Goal: Use online tool/utility: Utilize a website feature to perform a specific function

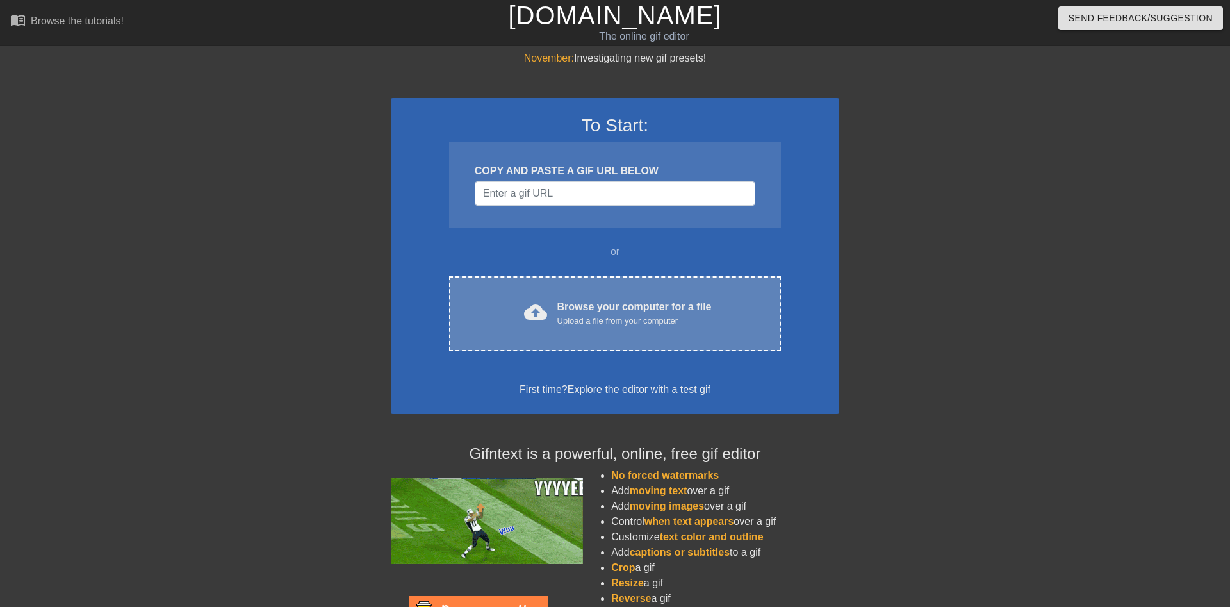
click at [577, 298] on div "cloud_upload Browse your computer for a file Upload a file from your computer C…" at bounding box center [615, 313] width 332 height 75
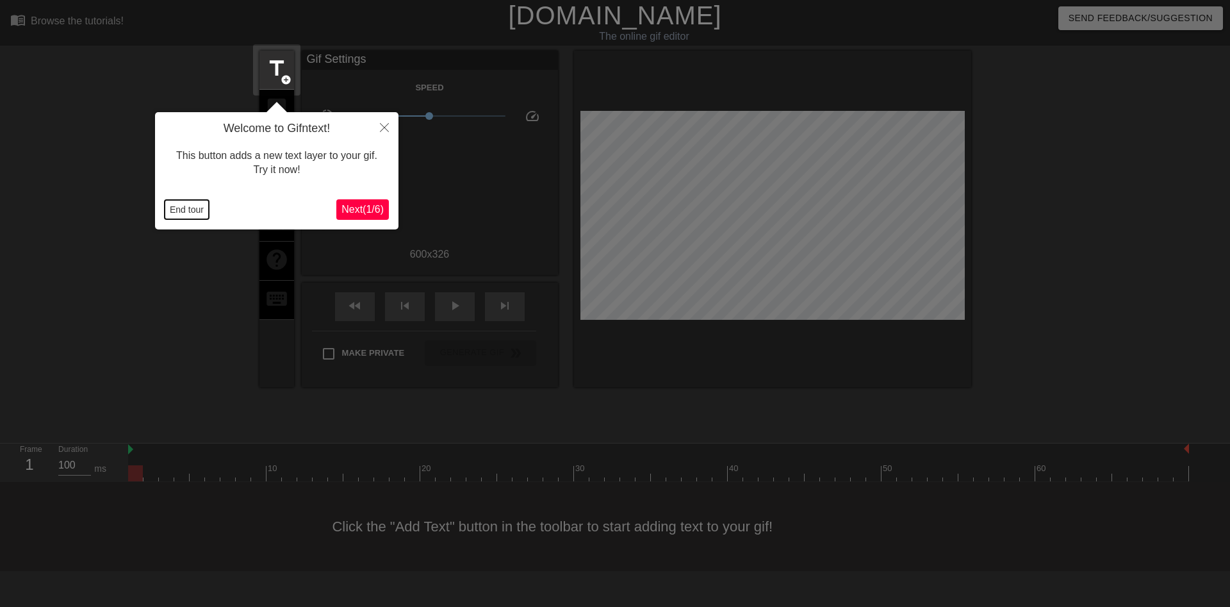
click at [171, 203] on button "End tour" at bounding box center [187, 209] width 44 height 19
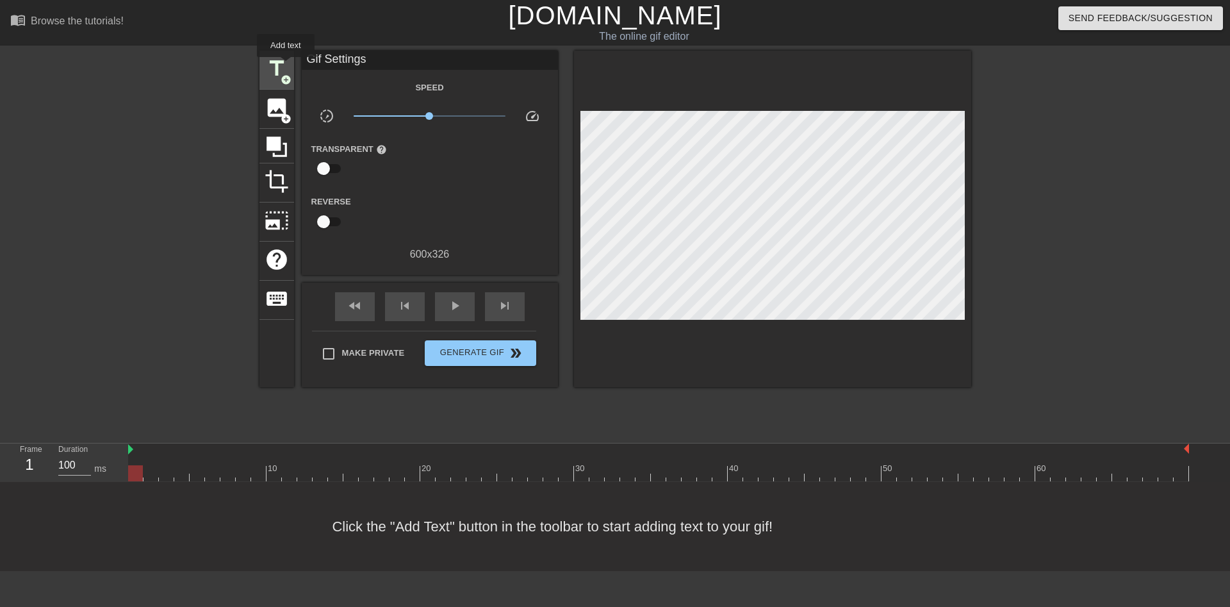
click at [286, 66] on span "title" at bounding box center [277, 68] width 24 height 24
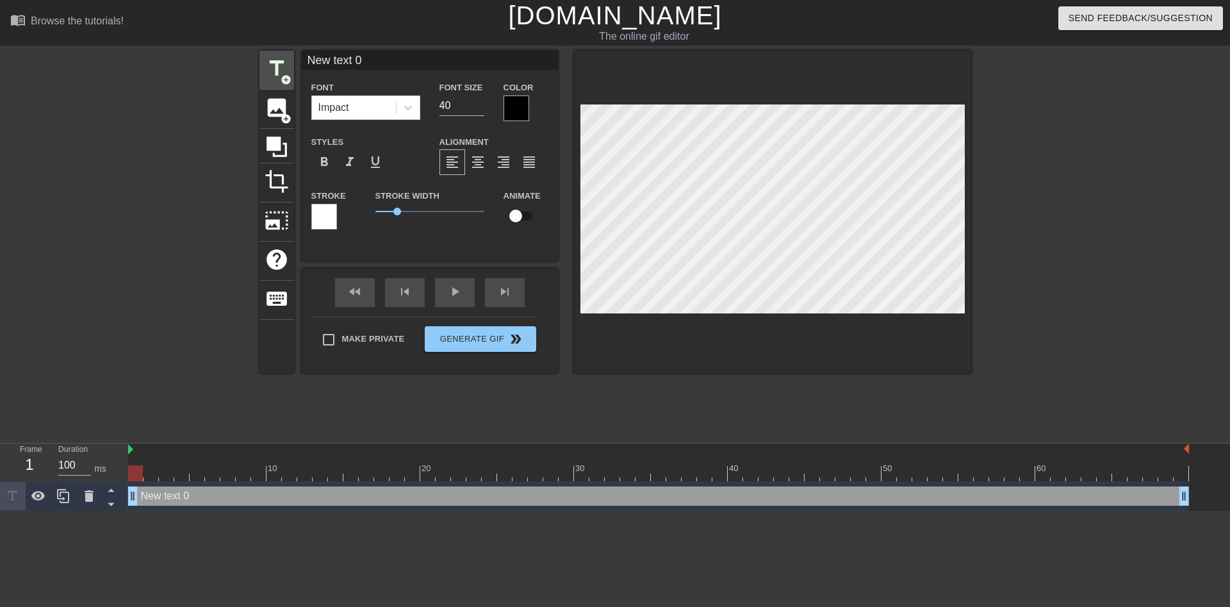
scroll to position [0, 2]
type input "P"
type textarea "P"
type input "PE"
type textarea "PE"
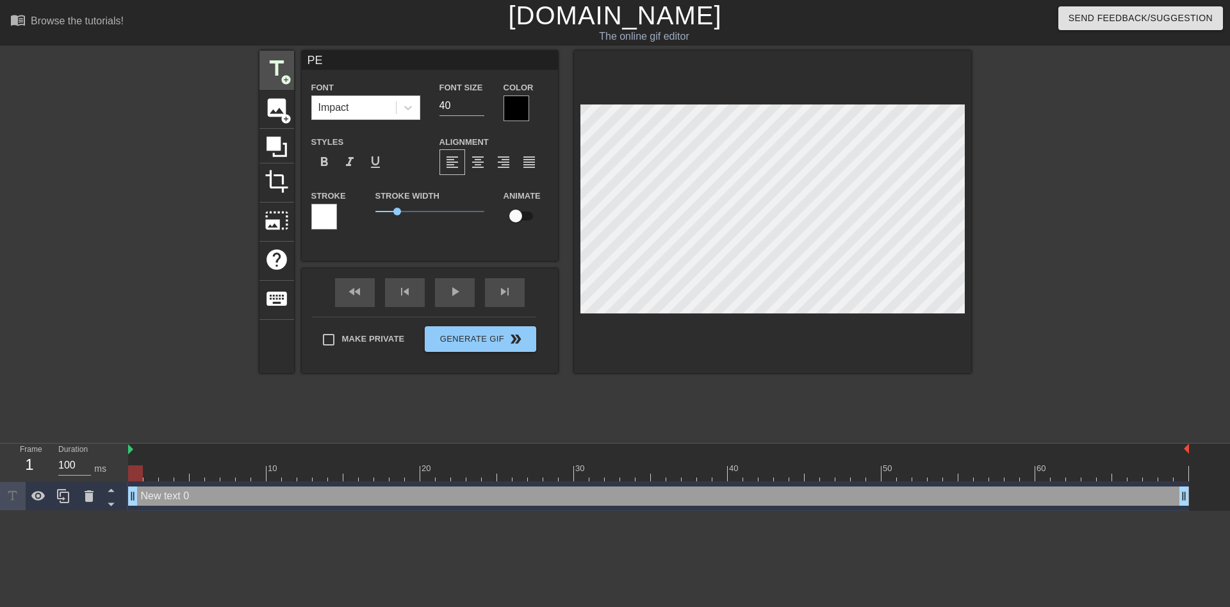
scroll to position [0, 0]
type input "PER"
type textarea "PER"
type input "PERC"
type textarea "PERC"
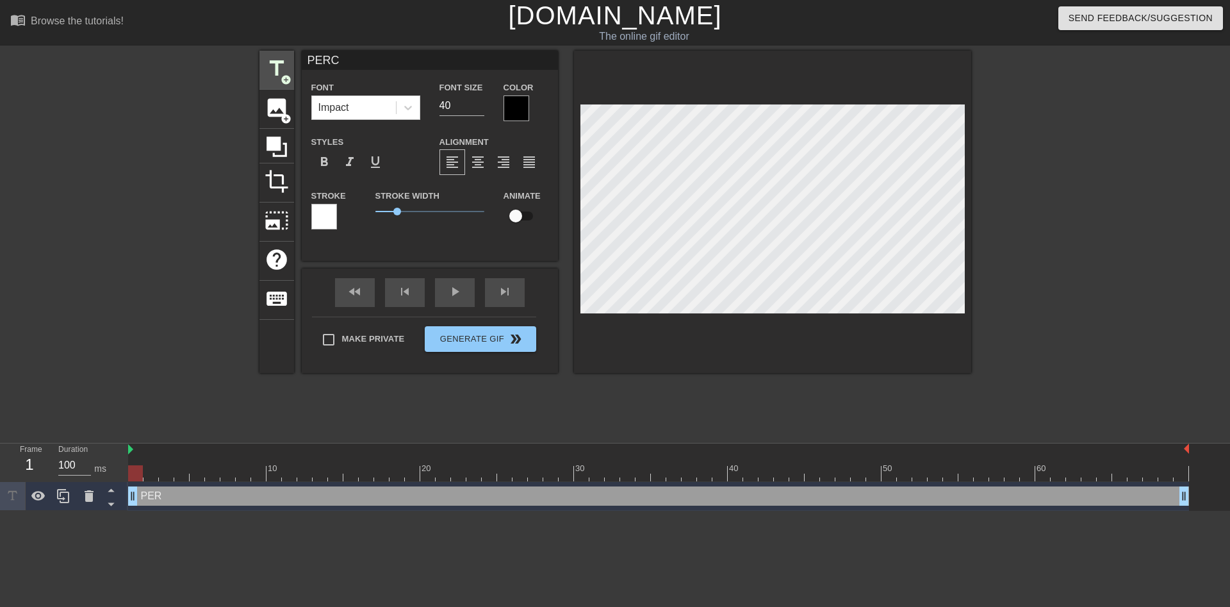
type input "PERCH"
type textarea "PERCH"
type input "PERCHÈ"
type textarea "PERCHÈ"
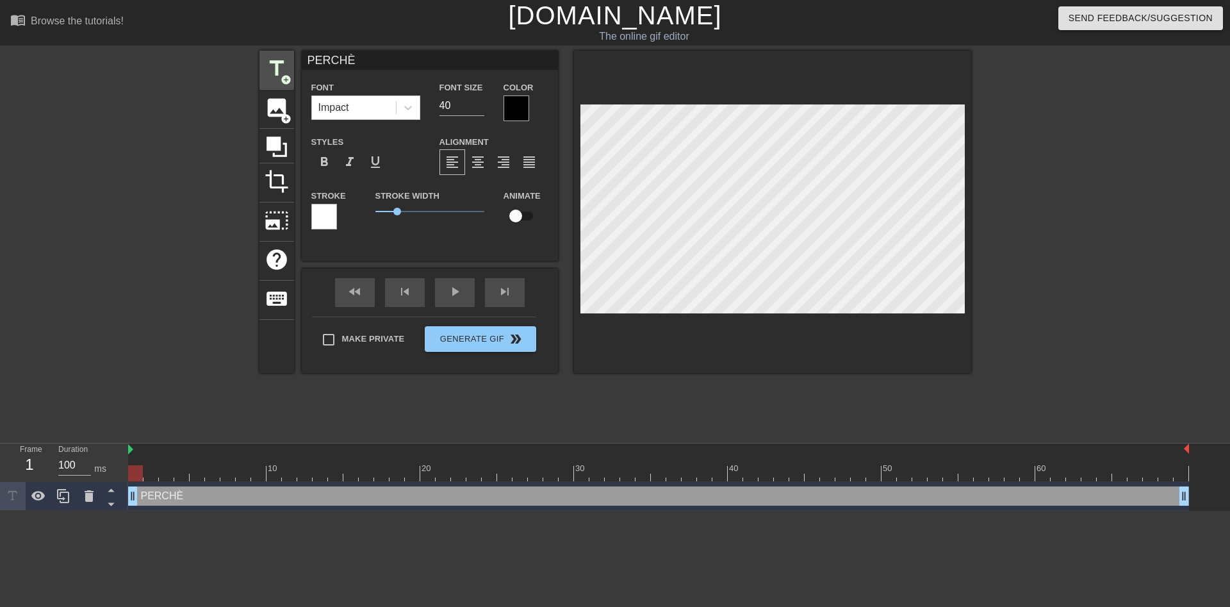
type input "PERCHÈ"
type textarea "PERCHÈ"
type input "PERCHÈ I"
type textarea "PERCHÈ I"
type input "PERCHÈ IO"
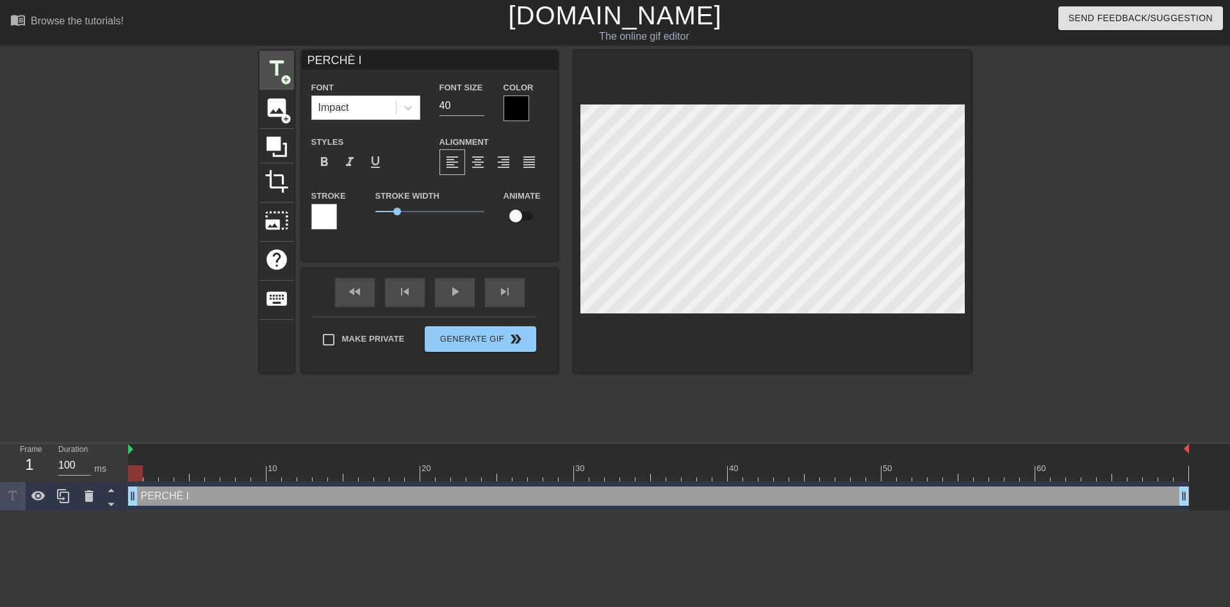
type textarea "PERCHÈ IO"
type input "PERCHÈ IO"
type textarea "PERCHÈ IO"
type input "PERCHÈ IO S"
type textarea "PERCHÈ IO S"
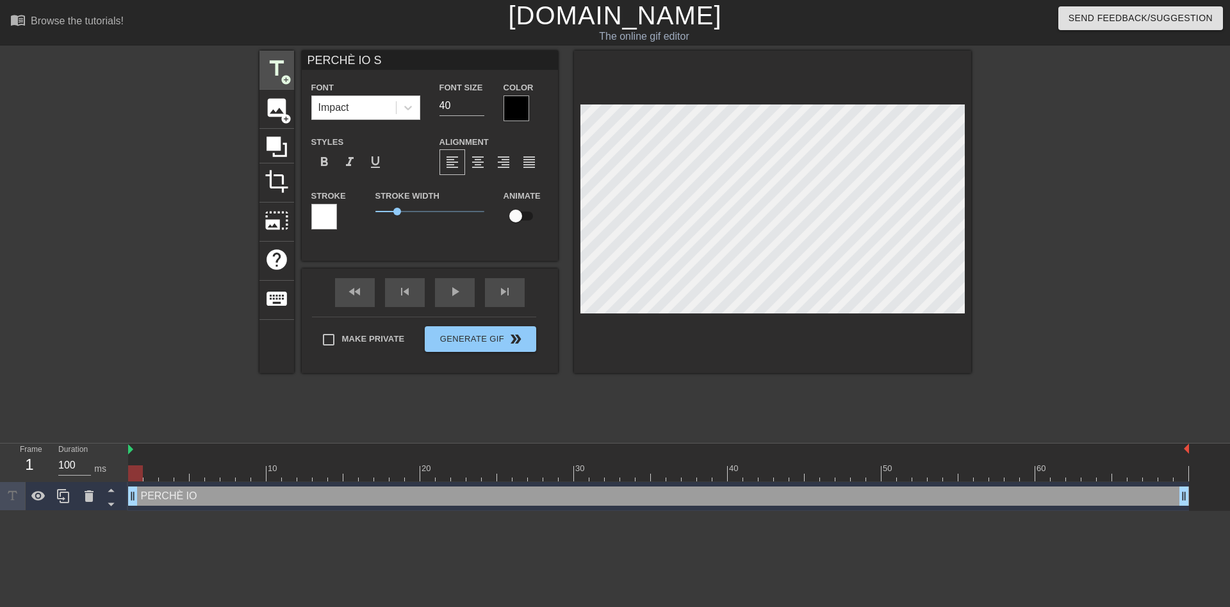
type input "PERCHÈ IO SO"
type textarea "PERCHÈ IO SO"
type input "PERCHÈ IO SON"
type textarea "PERCHÈ IO SON"
type input "PERCHÈ IO SONO"
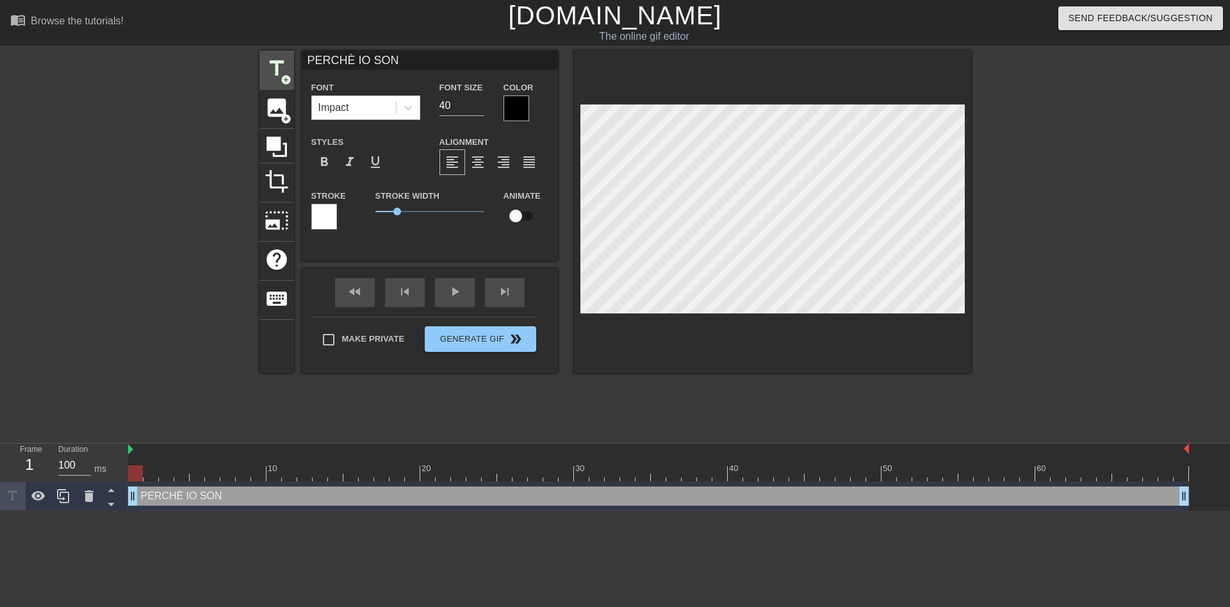
type textarea "PERCHÈ IO SONO"
type input "PERCHÈ IO SONO"
type textarea "PERCHÈ IO SONO"
type input "PERCHÈ IO SONO D"
type textarea "PERCHÈ IO SONO D"
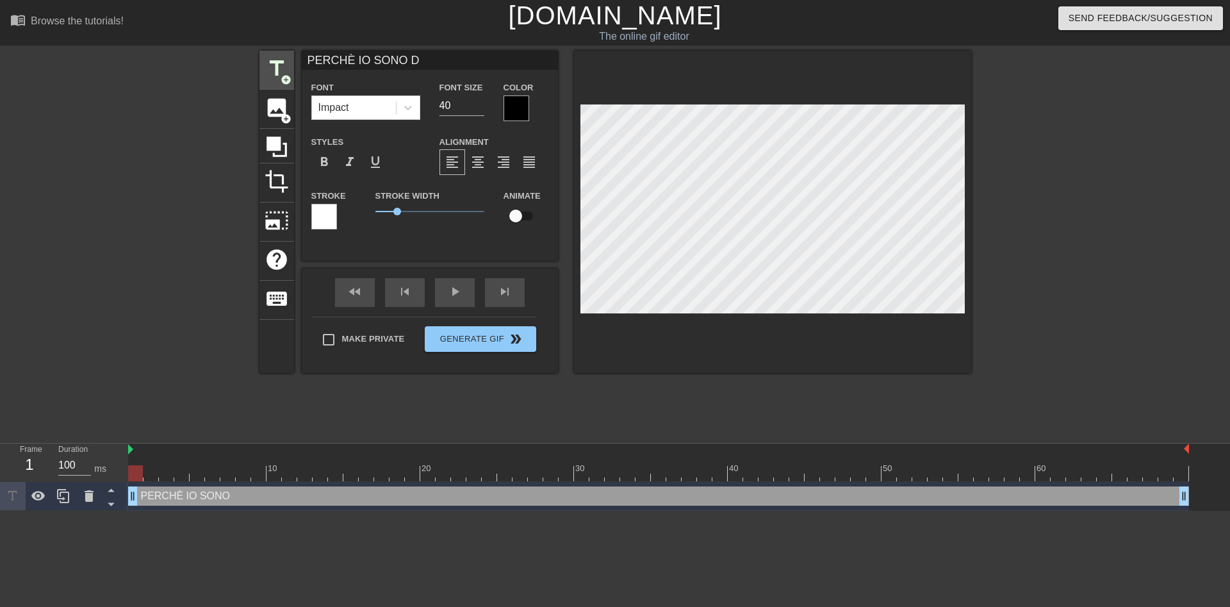
type input "PERCHÈ IO SONO DI"
type textarea "PERCHÈ IO SONO DI"
type input "PERCHÈ IO SONO DIV"
type textarea "PERCHÈ IO SONO DIV"
type input "PERCHÈ IO SONO DIVE"
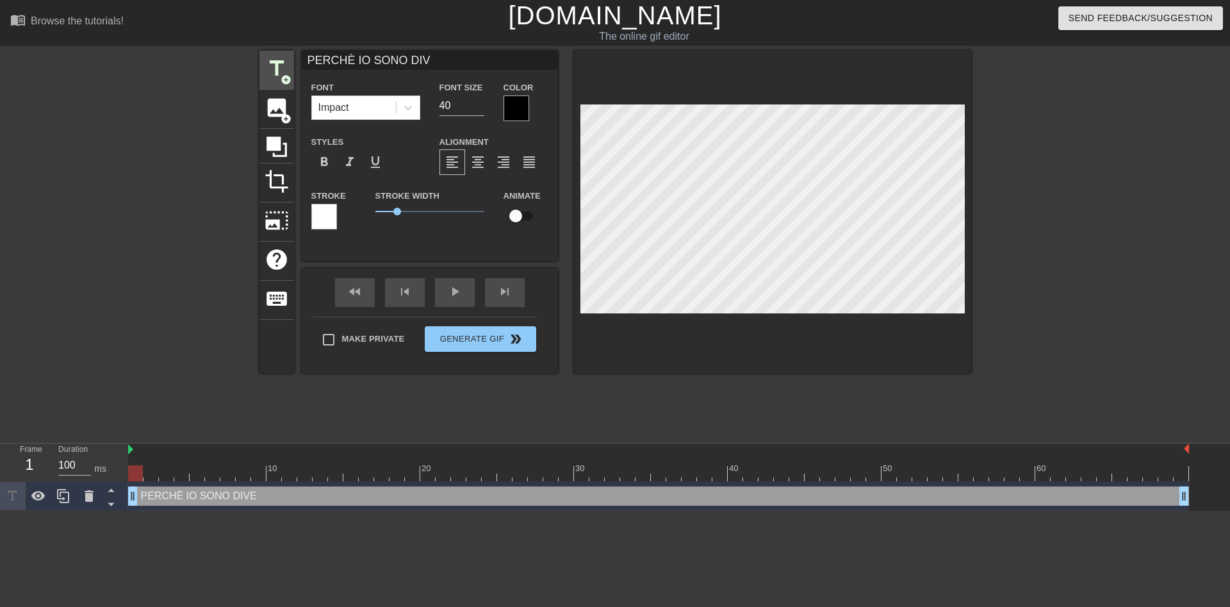
type textarea "PERCHÈ IO SONO DIVE"
type input "PERCHÈ IO SONO DIVER"
type textarea "PERCHÈ IO SONO DIVER"
type input "PERCHÈ IO SONO DIVERS"
type textarea "PERCHÈ IO SONO DIVERS"
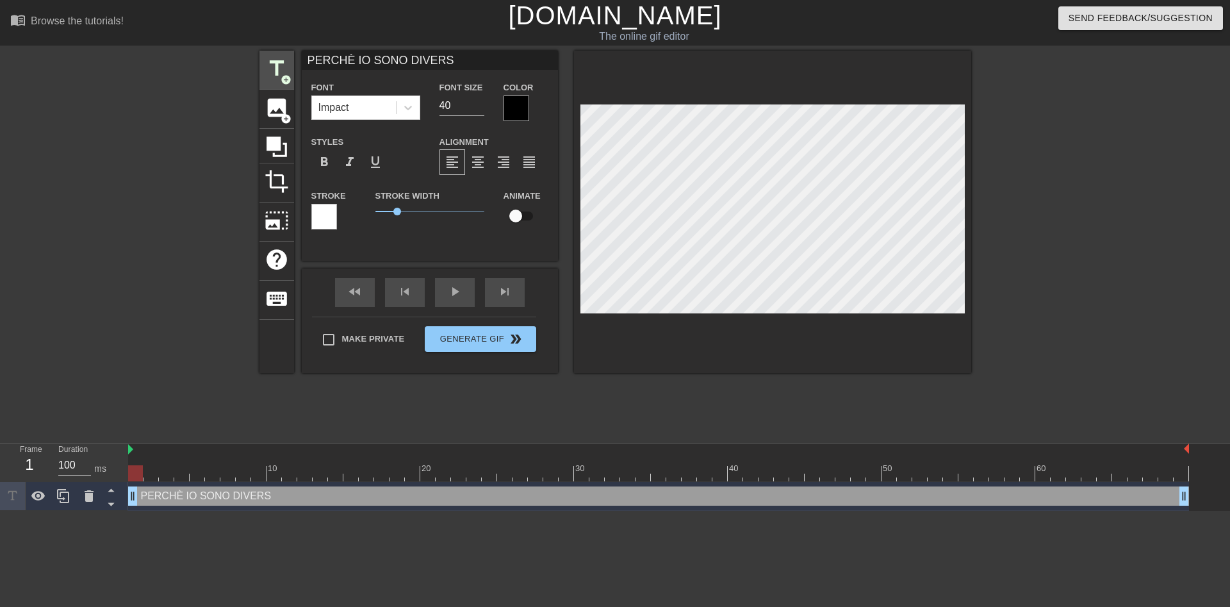
type input "PERCHÈ IO SONO DIVERSO"
type textarea "PERCHÈ IO SONO DIVERSO"
type input "PERCHÈ IO SONO DIVERSO"
type textarea "PERCHÈ IO SONO DIVERSO"
type input "PERCHÈ IO SONO DIVERSO D"
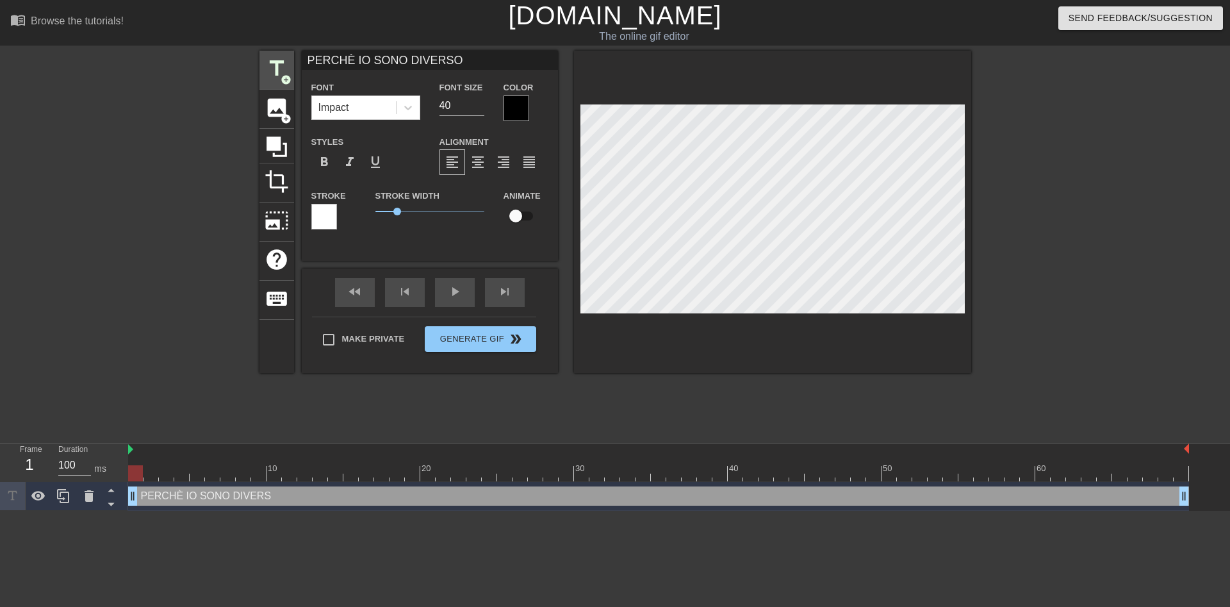
type textarea "PERCHÈ IO SONO DIVERSO D"
type input "PERCHÈ IO SONO DIVERSO DA"
type textarea "PERCHÈ IO SONO DIVERSO DA"
type input "PERCHÈ IO SONO DIVERSO DAG"
type textarea "PERCHÈ IO SONO DIVERSO DAG"
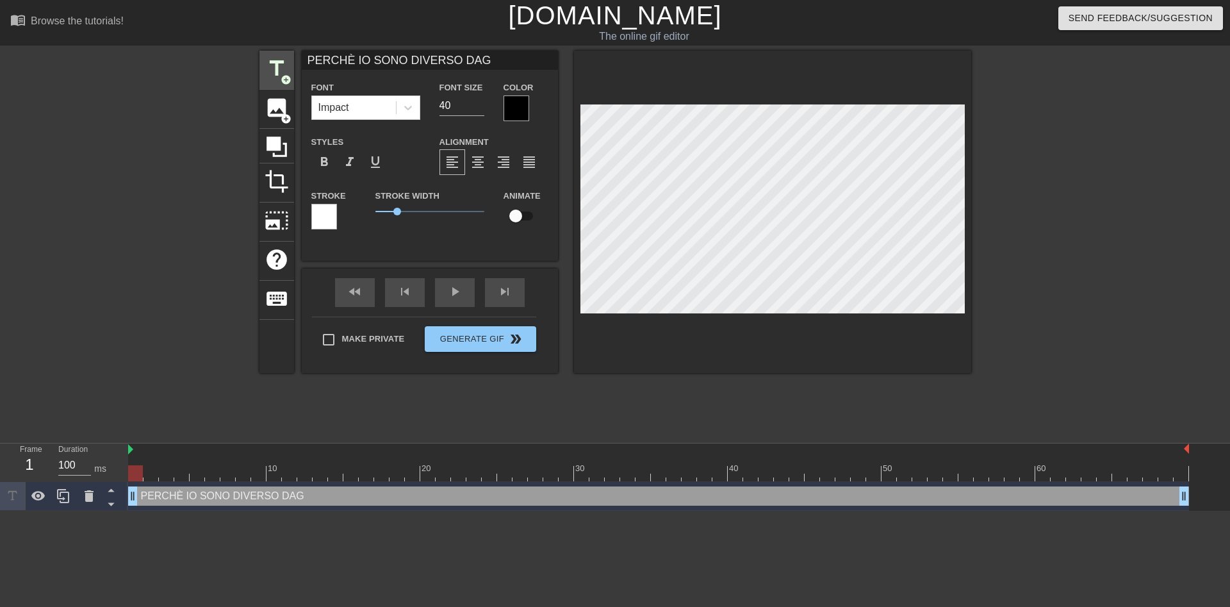
type input "PERCHÈ IO SONO DIVERSO DAGL"
type textarea "PERCHÈ IO SONO DIVERSO DAGL"
type input "PERCHÈ IO SONO DIVERSO DAGLI"
type textarea "PERCHÈ IO SONO DIVERSO DAGLI"
type input "PERCHÈ IO SONO DIVERSO DAGLI"
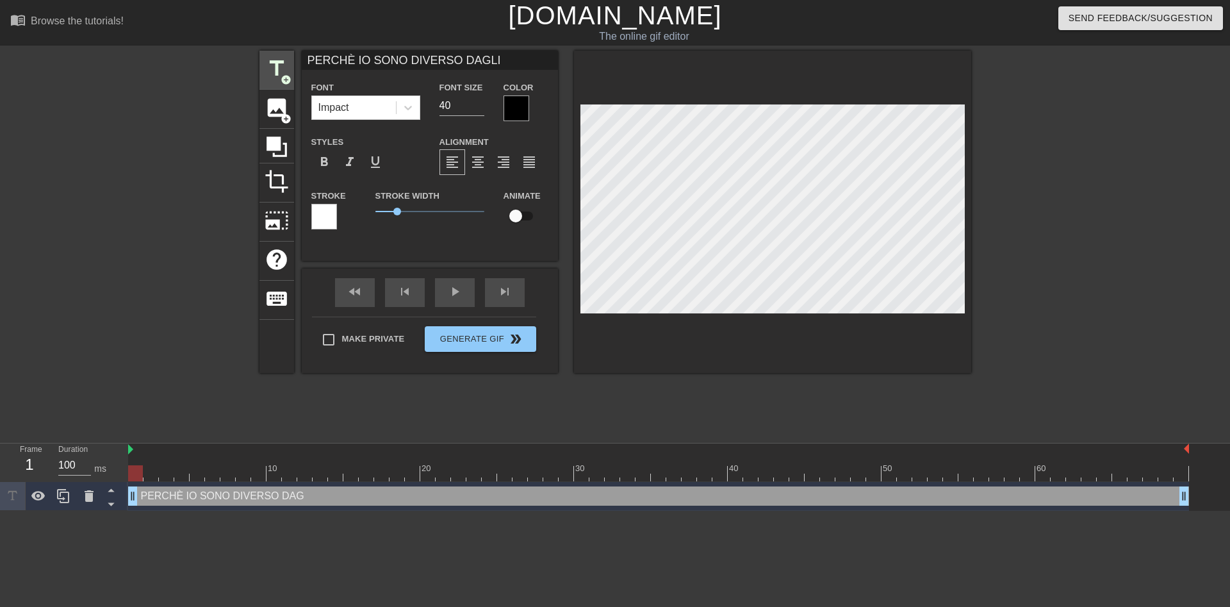
type textarea "PERCHÈ IO SONO DIVERSO DAGLI"
type input "PERCHÈ IO SONO DIVERSO DAGLI A"
type textarea "PERCHÈ IO SONO DIVERSO DAGLI A"
type input "PERCHÈ IO SONO DIVERSO DAGLI AL"
type textarea "PERCHÈ IO SONO DIVERSO DAGLI AL"
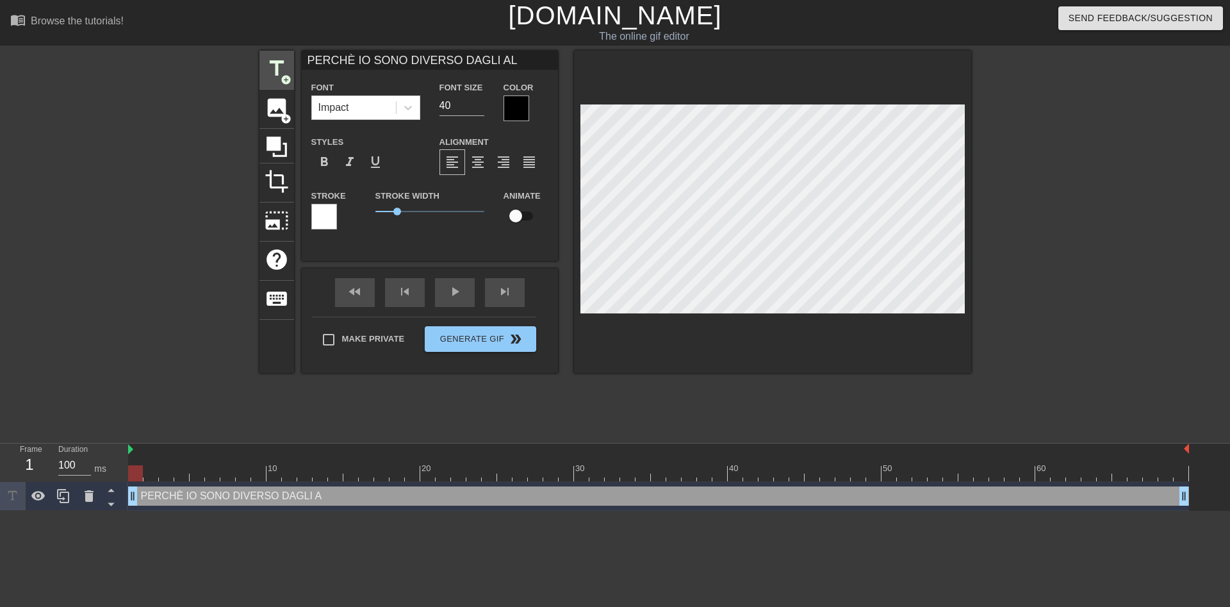
type input "PERCHÈ IO SONO DIVERSO DAGLI ALT"
type textarea "PERCHÈ IO SONO DIVERSO DAGLI ALT"
type input "PERCHÈ IO SONO DIVERSO DAGLI ALTR"
type textarea "PERCHÈ IO SONO DIVERSO DAGLI ALTR"
type input "PERCHÈ IO SONO DIVERSO DAGLI ALTRI"
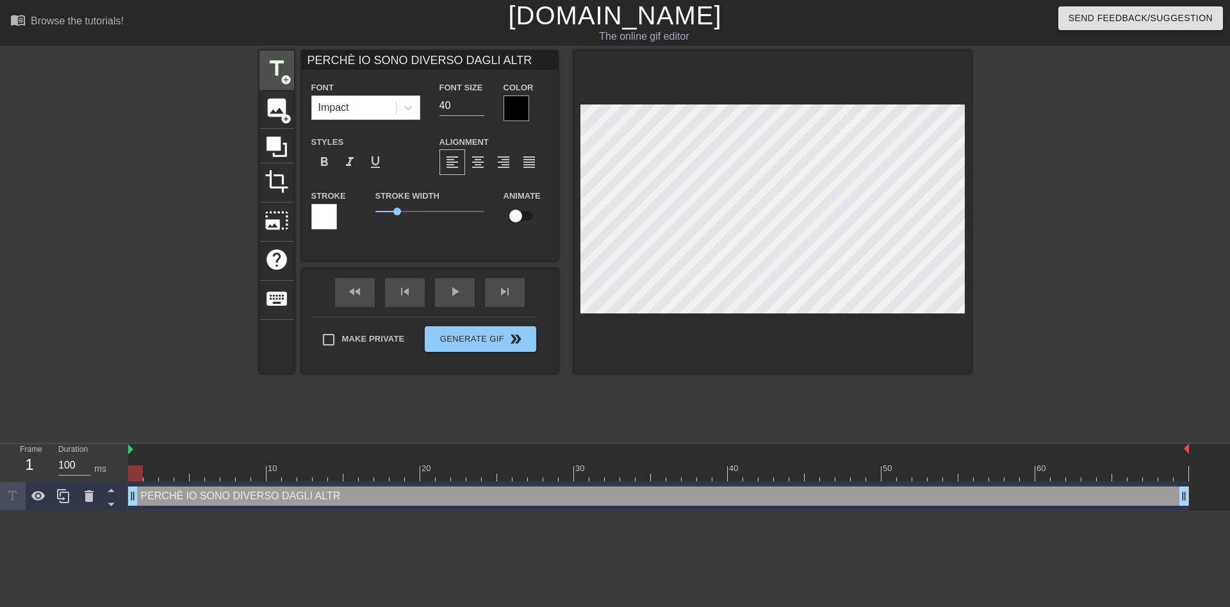
type textarea "PERCHÈ IO SONO DIVERSO DAGLI ALTRI"
type input "PERCHÈ IO SONO DIVERSO DAGLI ALTRI"
type textarea "PERCHÈ IO SONO DIVERSO DAGLI ALTRI"
type input "PERCHÈ IO SONO DIVERSO DAGLI ALTRI R"
type textarea "PERCHÈ IO SONO DIVERSO DAGLI ALTRI R"
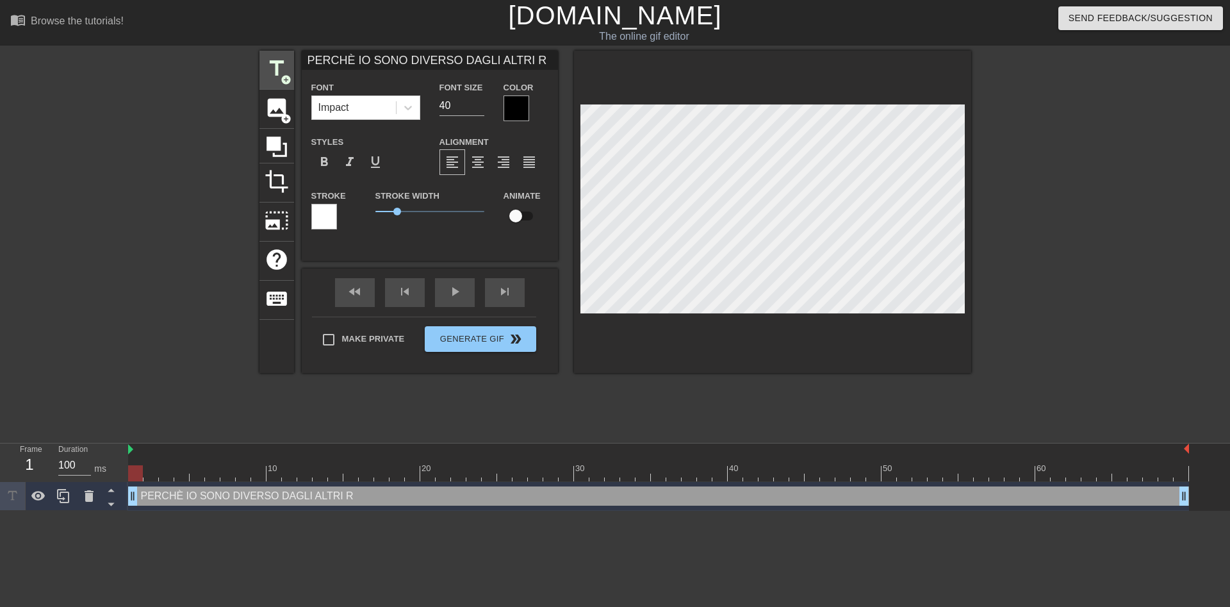
type input "PERCHÈ IO SONO DIVERSO DAGLI ALTRI RO"
type textarea "PERCHÈ IO SONO DIVERSO DAGLI ALTRI RO"
type input "PERCHÈ IO SONO DIVERSO DAGLI ALTRI ROB"
type textarea "PERCHÈ IO SONO DIVERSO DAGLI ALTRI ROB"
type input "PERCHÈ IO SONO DIVERSO DAGLI ALTRI ROBI"
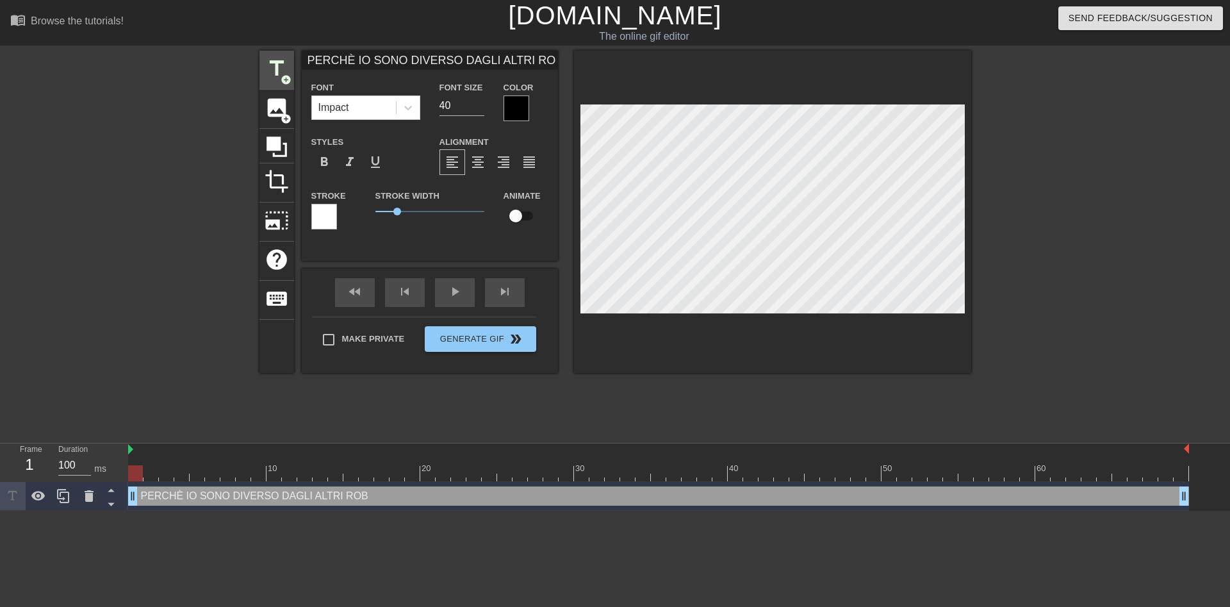
type textarea "PERCHÈ IO SONO DIVERSO DAGLI ALTRI ROBI"
type input "PERCHÈ IO SONO DIVERSO DAGLI ALTRI [PERSON_NAME]"
type textarea "PERCHÈ IO SONO DIVERSO DAGLI ALTRI [PERSON_NAME]"
type input "PERCHÈ IO SONO DIVERSO DAGLI ALTRI [PERSON_NAME]"
type textarea "PERCHÈ IO SONO DIVERSO DAGLI ALTRI [PERSON_NAME]"
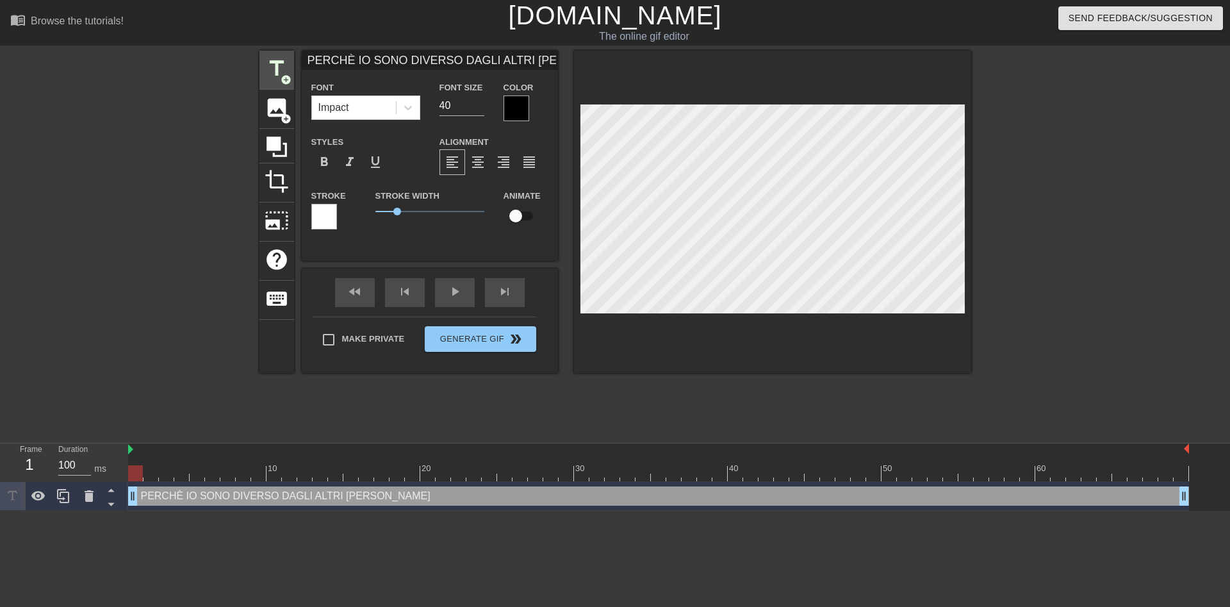
type input "PERCHÈ IO SONO DIVERSO DAGLI ALTRI [PERSON_NAME]"
type textarea "PERCHÈ IO SONO DIVERSO DAGLI ALTRI [PERSON_NAME]"
type input "PERCHÈ IO SONO DIVERSO DAGLI ALTRI [PERSON_NAME] HO"
type textarea "PERCHÈ IO SONO DIVERSO DAGLI ALTRI [PERSON_NAME] HO"
type input "PERCHÈ IO SONO DIVERSO DAGLI ALTRI [PERSON_NAME]"
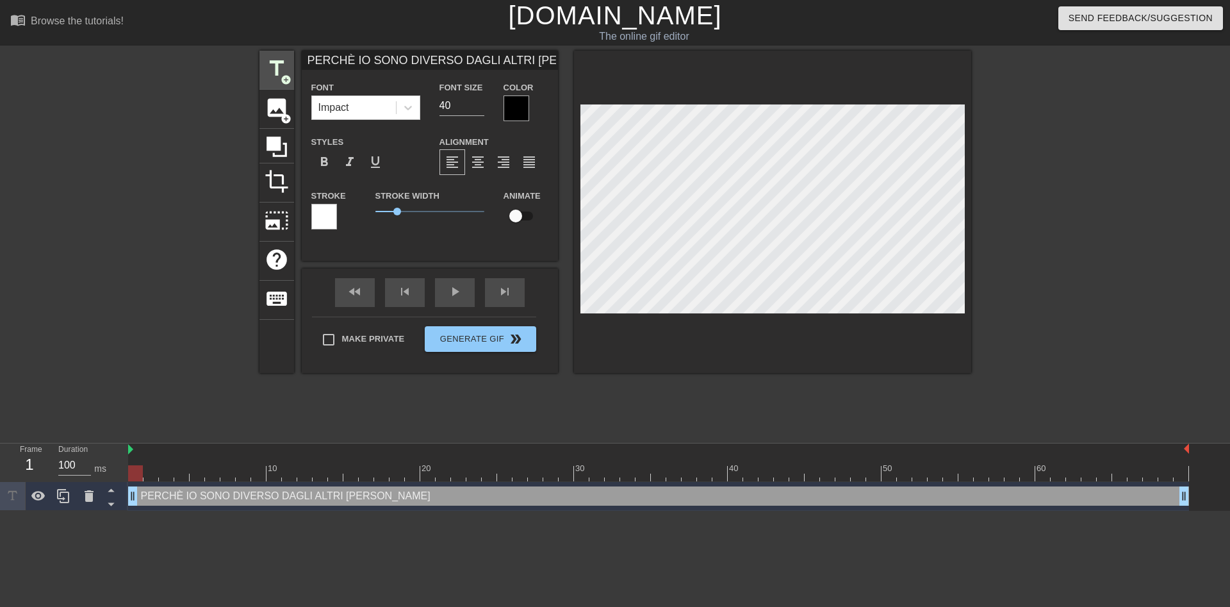
type textarea "PERCHÈ IO SONO DIVERSO DAGLI ALTRI [PERSON_NAME]"
type input "PERCHÈ IO SONO DIVERSO DAGLI ALTRI [PERSON_NAME]"
type textarea "PERCHÈ IO SONO DIVERSO DAGLI ALTRI [PERSON_NAME]"
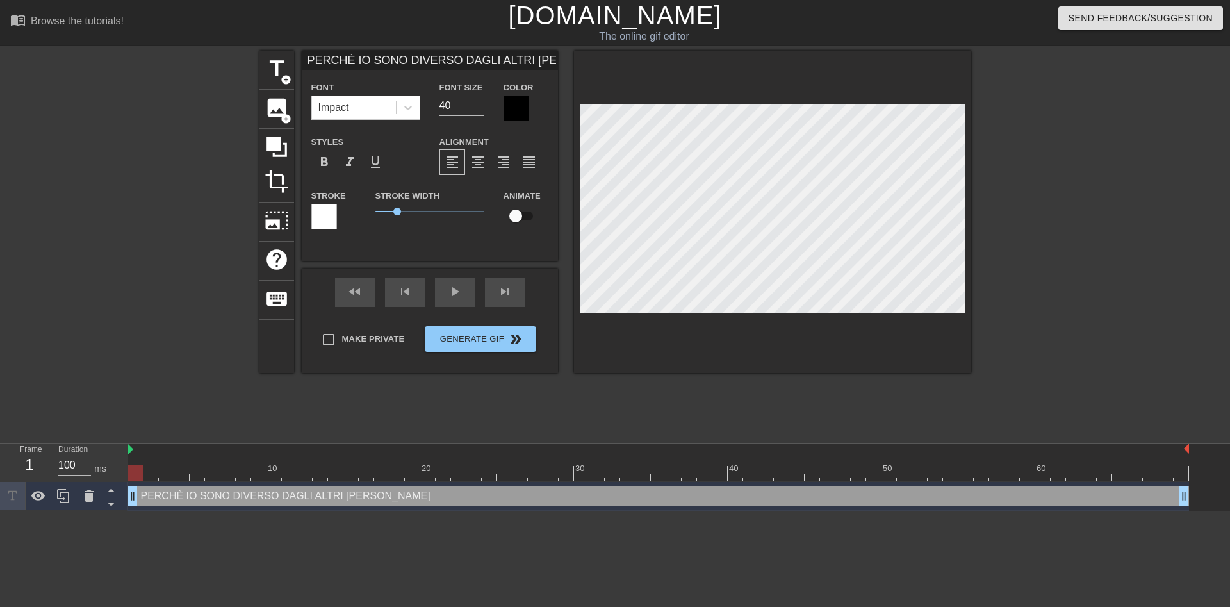
type input "PERCHÈ IO SONO DIVERSO DAGLI ALTRI [PERSON_NAME]"
type textarea "PERCHÈ IO SONO DIVERSO DAGLI ALTRI [PERSON_NAME]"
click at [411, 122] on div "title add_circle image add_circle crop photo_size_select_large help keyboard PE…" at bounding box center [616, 212] width 712 height 322
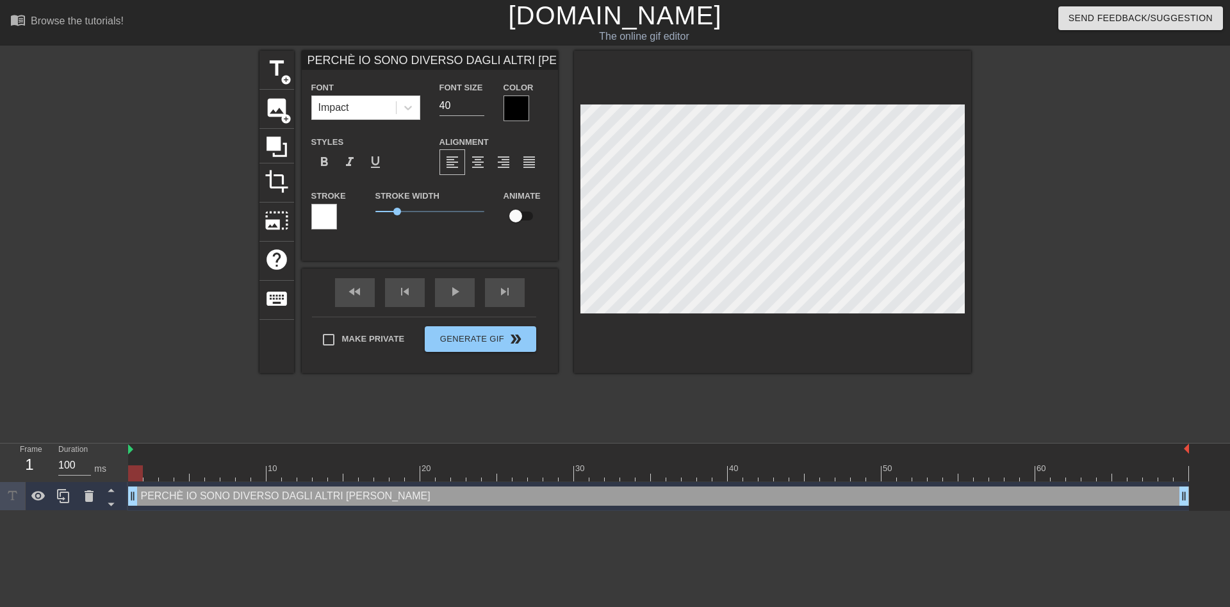
click at [516, 106] on div at bounding box center [517, 108] width 26 height 26
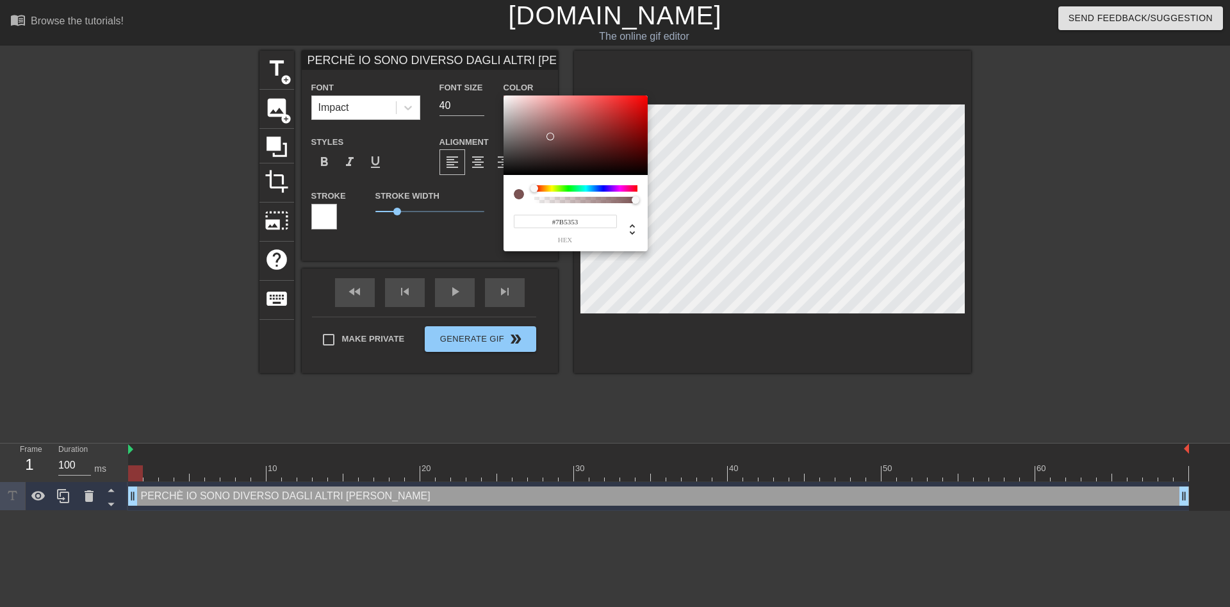
type input "PERCHÈ IO SONO DIVERSO DAGLI ALTRI [PERSON_NAME]"
type input "#7B5353"
type input "PERCHÈ IO SONO DIVERSO DAGLI ALTRI [PERSON_NAME]"
type input "#7D5757"
type input "PERCHÈ IO SONO DIVERSO DAGLI ALTRI [PERSON_NAME]"
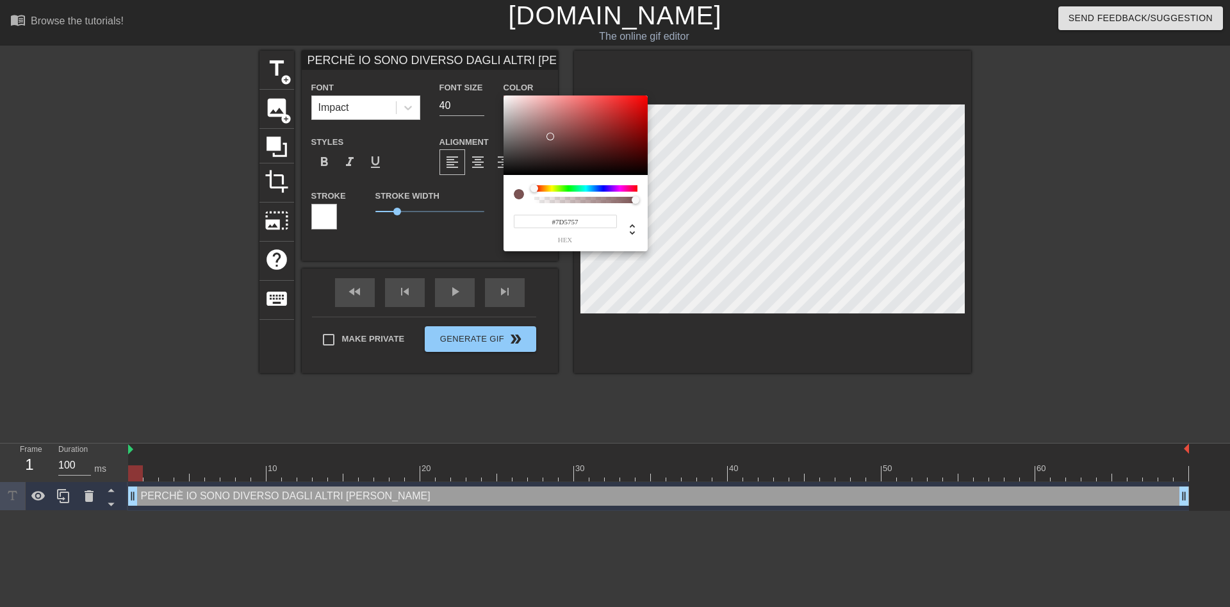
type input "#FFFFFF"
drag, startPoint x: 551, startPoint y: 137, endPoint x: 339, endPoint y: -1, distance: 252.1
click at [504, 95] on div at bounding box center [576, 134] width 144 height 79
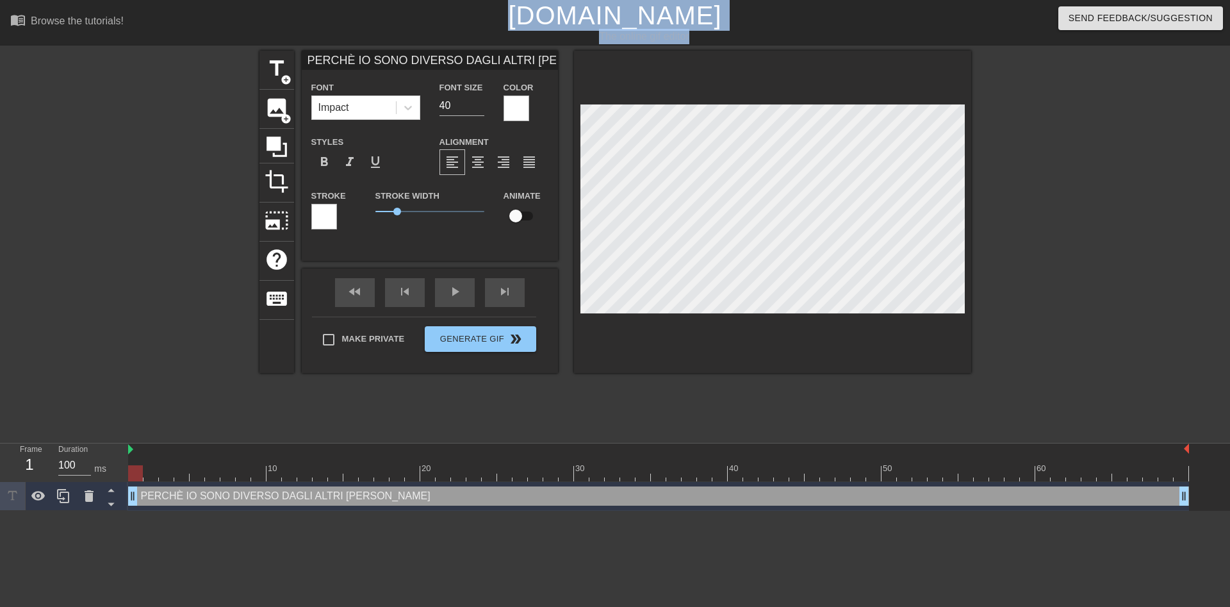
click at [330, 215] on div at bounding box center [324, 217] width 26 height 26
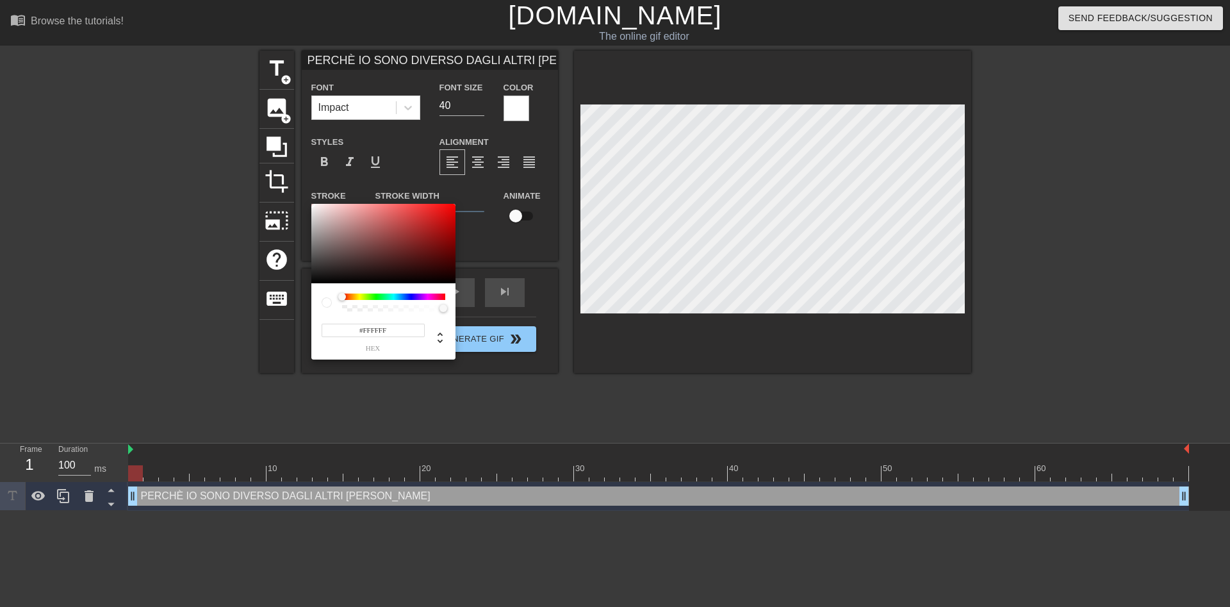
type input "PERCHÈ IO SONO DIVERSO DAGLI ALTRI [PERSON_NAME]"
type input "#901D1D"
type input "PERCHÈ IO SONO DIVERSO DAGLI ALTRI [PERSON_NAME]"
type input "#590E0E"
type input "PERCHÈ IO SONO DIVERSO DAGLI ALTRI [PERSON_NAME]"
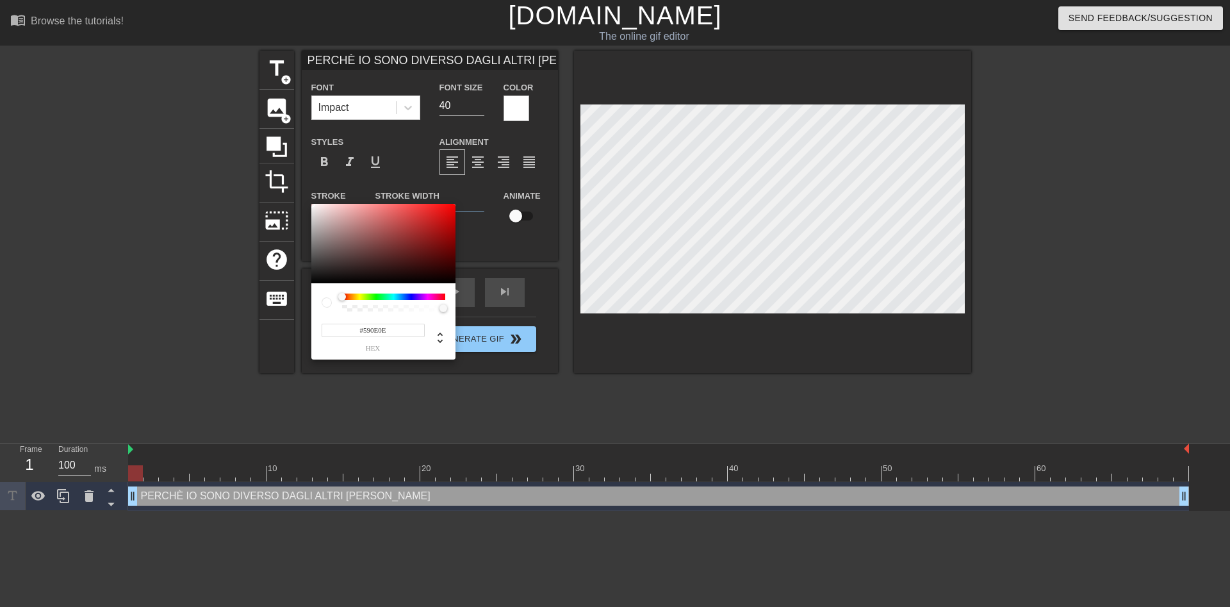
type input "#000000"
drag, startPoint x: 597, startPoint y: 374, endPoint x: 617, endPoint y: 379, distance: 20.5
click at [456, 283] on div at bounding box center [383, 243] width 144 height 79
type input "PERCHÈ IO SONO DIVERSO DAGLI ALTRI [PERSON_NAME]"
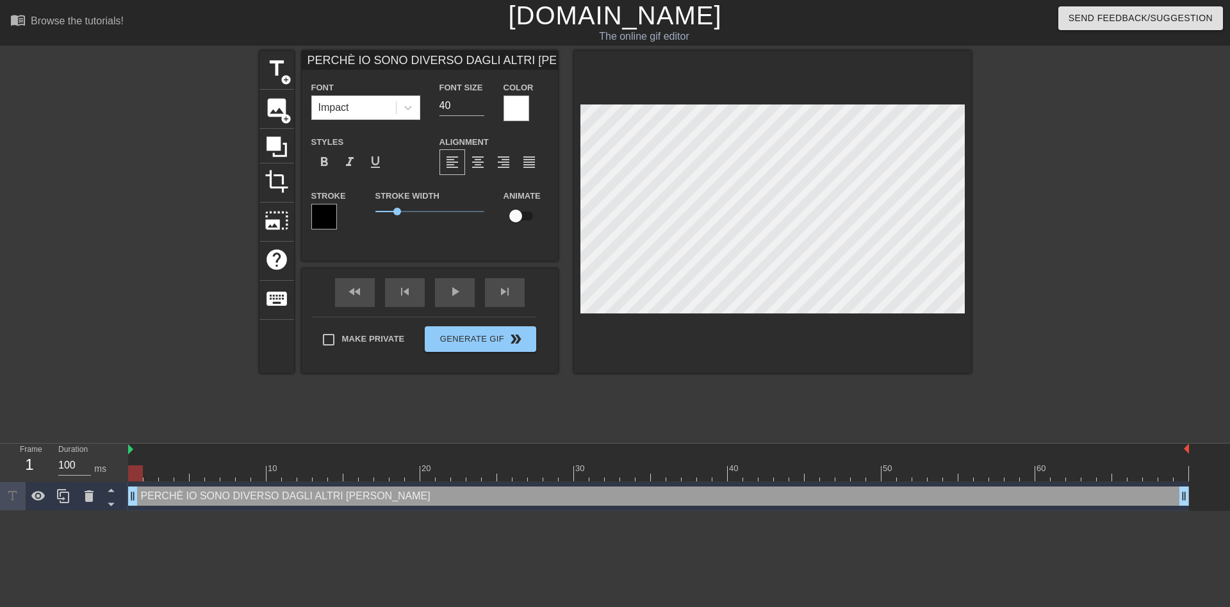
scroll to position [1, 0]
type textarea "PERCHÈ IO SONO DIVERSO DAGLI ALTRI [PERSON_NAME]"
click at [775, 95] on div at bounding box center [772, 212] width 397 height 322
click at [452, 302] on div "play_arrow" at bounding box center [455, 292] width 40 height 29
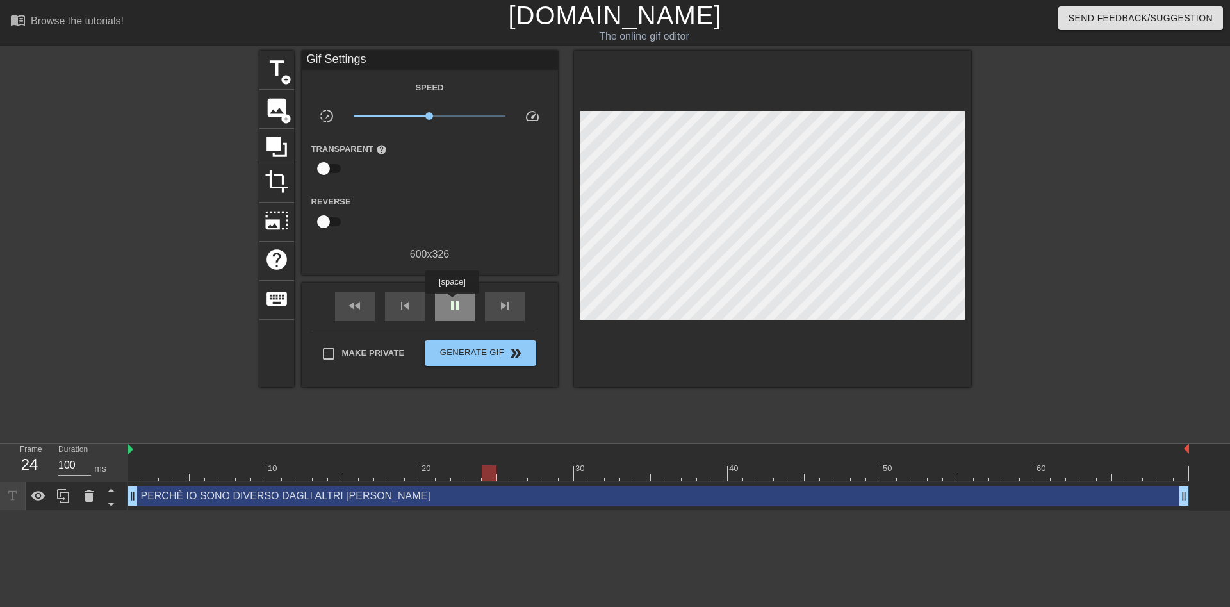
click at [452, 302] on span "pause" at bounding box center [454, 305] width 15 height 15
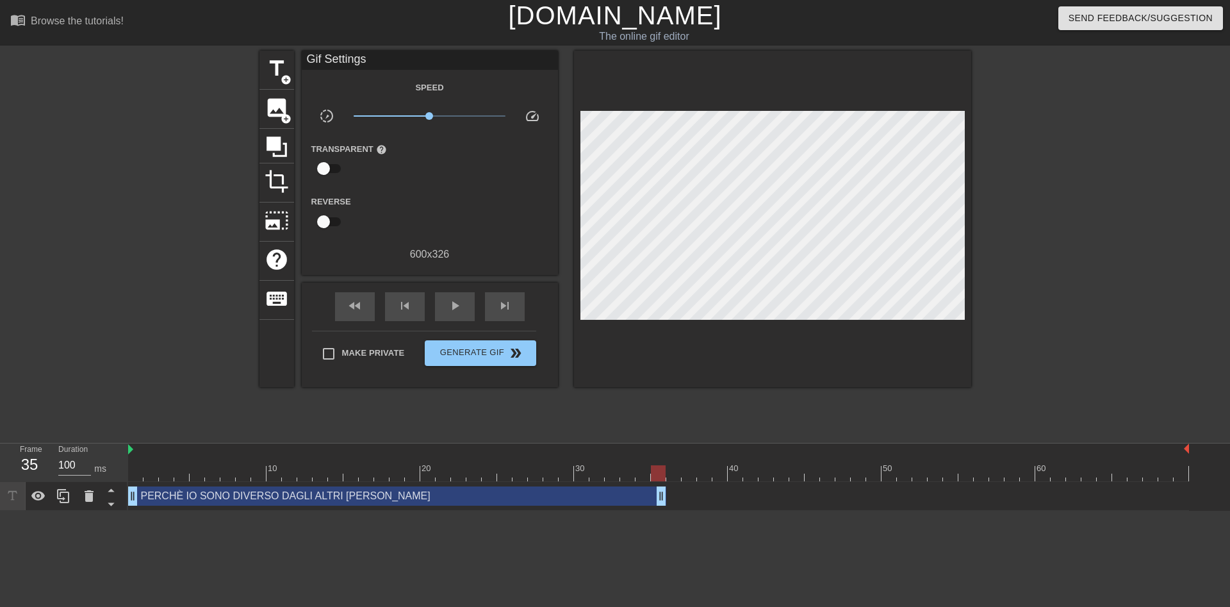
drag, startPoint x: 1187, startPoint y: 495, endPoint x: 668, endPoint y: 474, distance: 519.6
click at [668, 474] on div "10 20 30 40 50 60 PERCHÈ IO SONO DIVERSO DAGLI ALTRI [PERSON_NAME] drag_handle …" at bounding box center [679, 476] width 1102 height 67
click at [462, 308] on span "play_arrow" at bounding box center [454, 305] width 15 height 15
click at [461, 308] on span "pause" at bounding box center [454, 305] width 15 height 15
drag, startPoint x: 659, startPoint y: 496, endPoint x: 561, endPoint y: 492, distance: 98.2
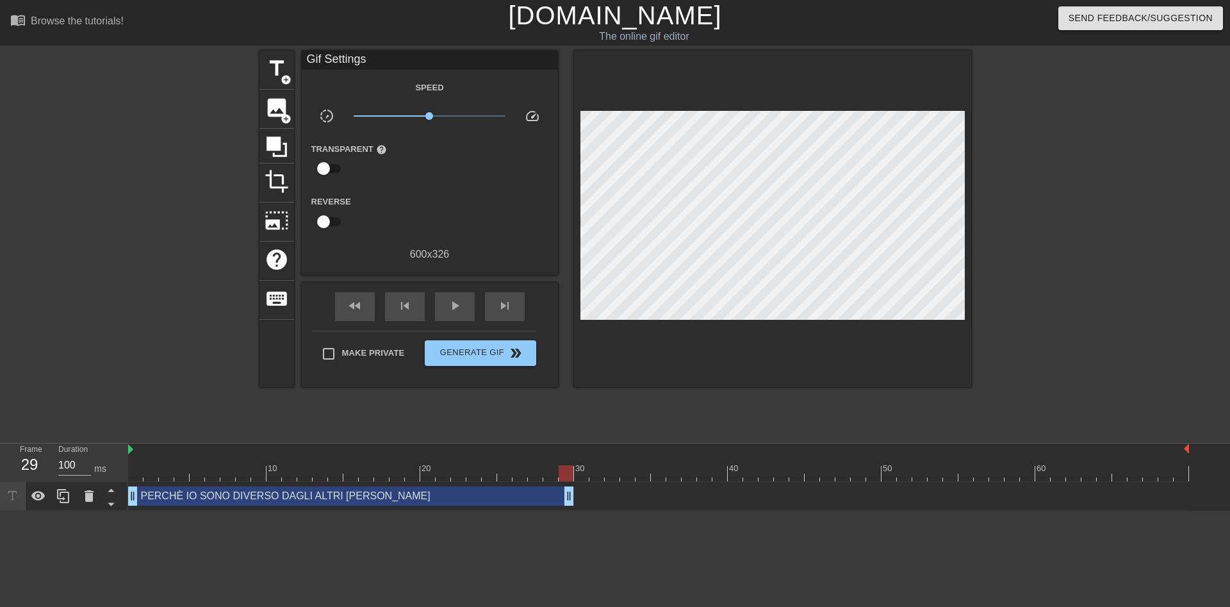
click at [561, 492] on div "PERCHÈ IO SONO DIVERSO DAGLI ALTRI [PERSON_NAME] drag_handle drag_handle" at bounding box center [351, 495] width 446 height 19
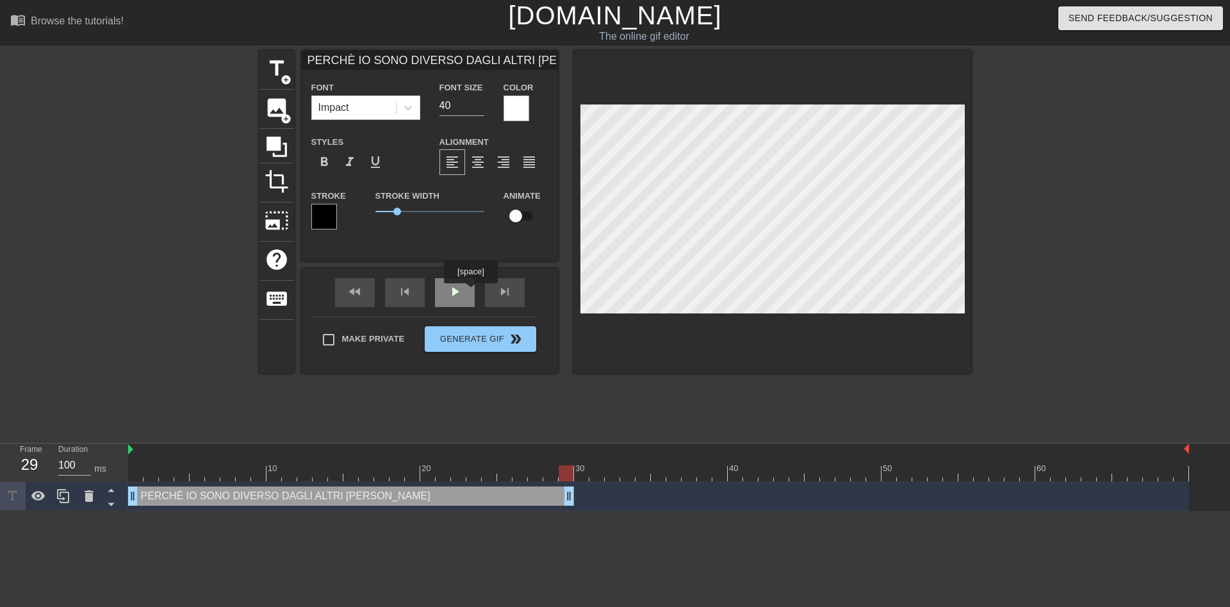
click at [470, 292] on div "play_arrow" at bounding box center [455, 292] width 40 height 29
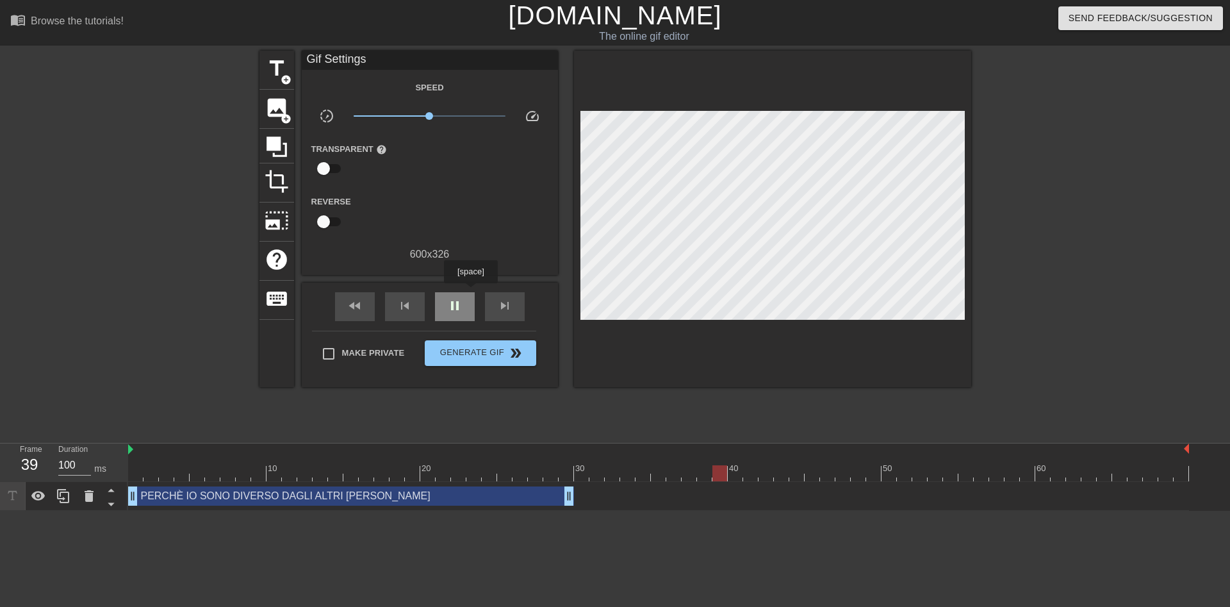
click at [470, 292] on div "pause" at bounding box center [455, 306] width 40 height 29
click at [283, 66] on span "title" at bounding box center [277, 68] width 24 height 24
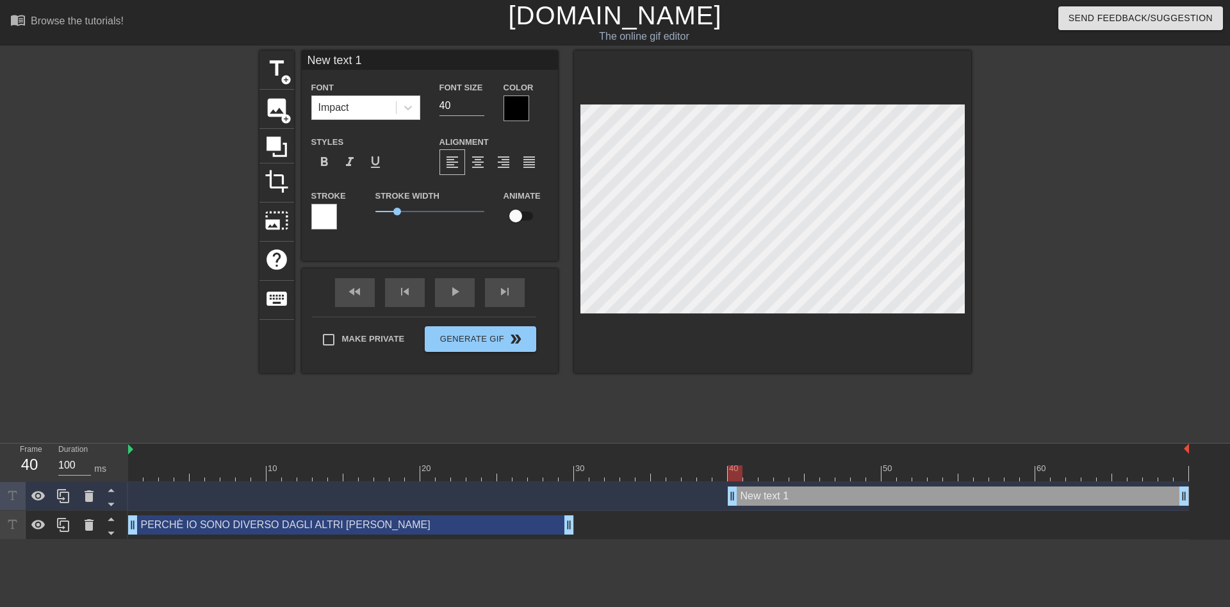
scroll to position [0, 2]
type input "I"
type textarea "I"
type input "IO"
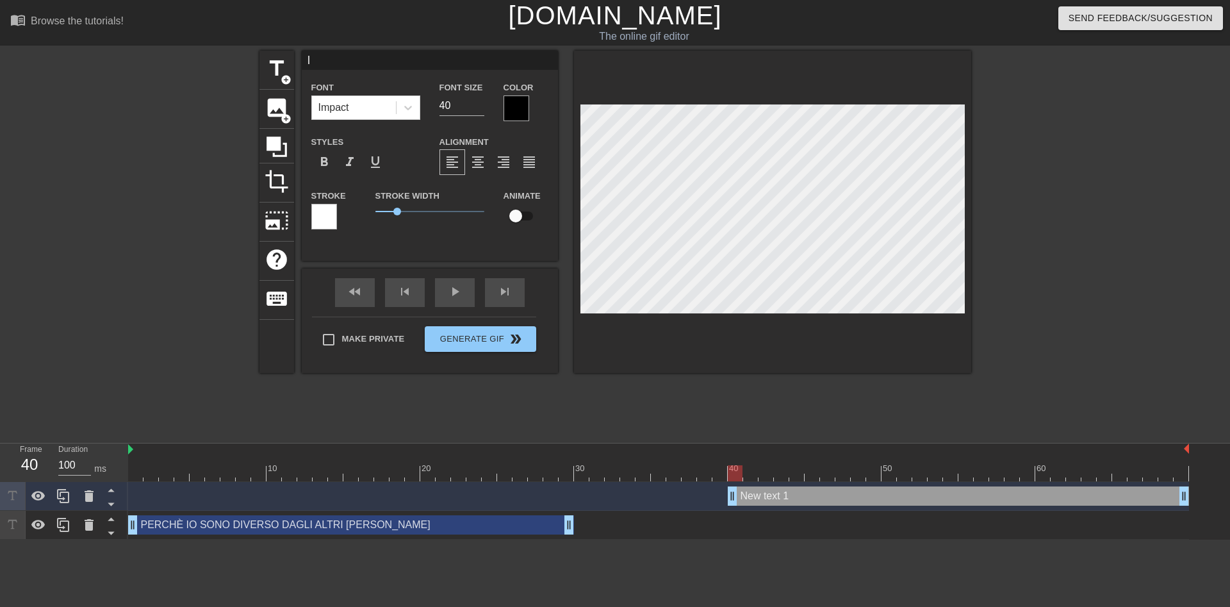
type textarea "IO"
type input "IO"
type textarea "IO"
type input "IO N"
type textarea "IO N"
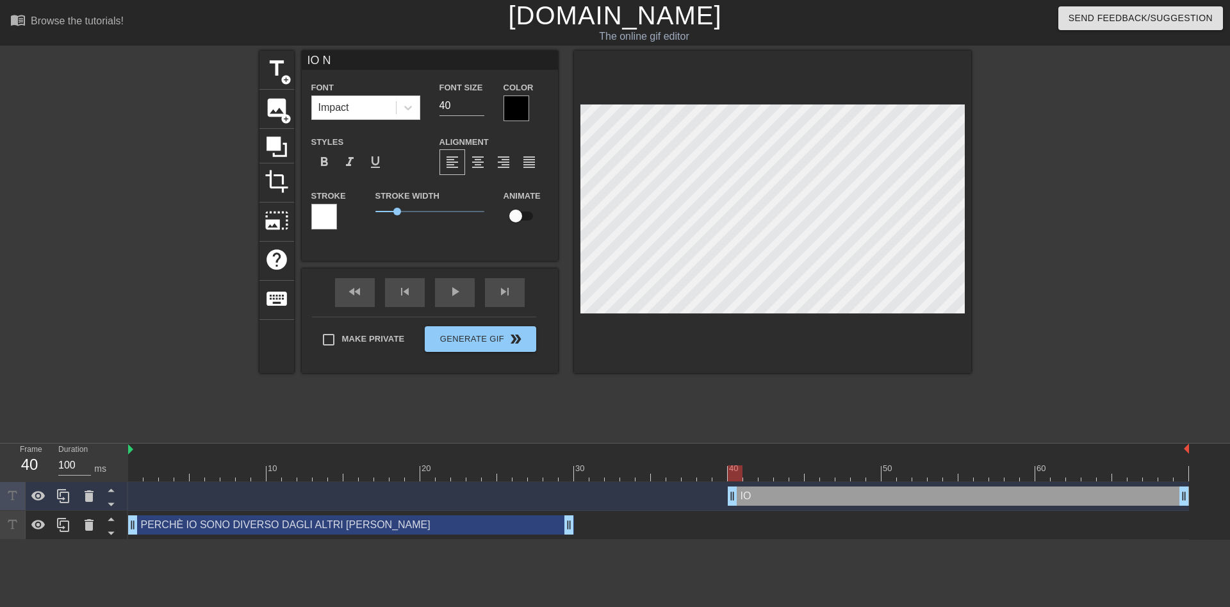
type input "IO NO"
type textarea "IO NO"
type input "IO NON"
type textarea "IO NON"
type input "IO NON"
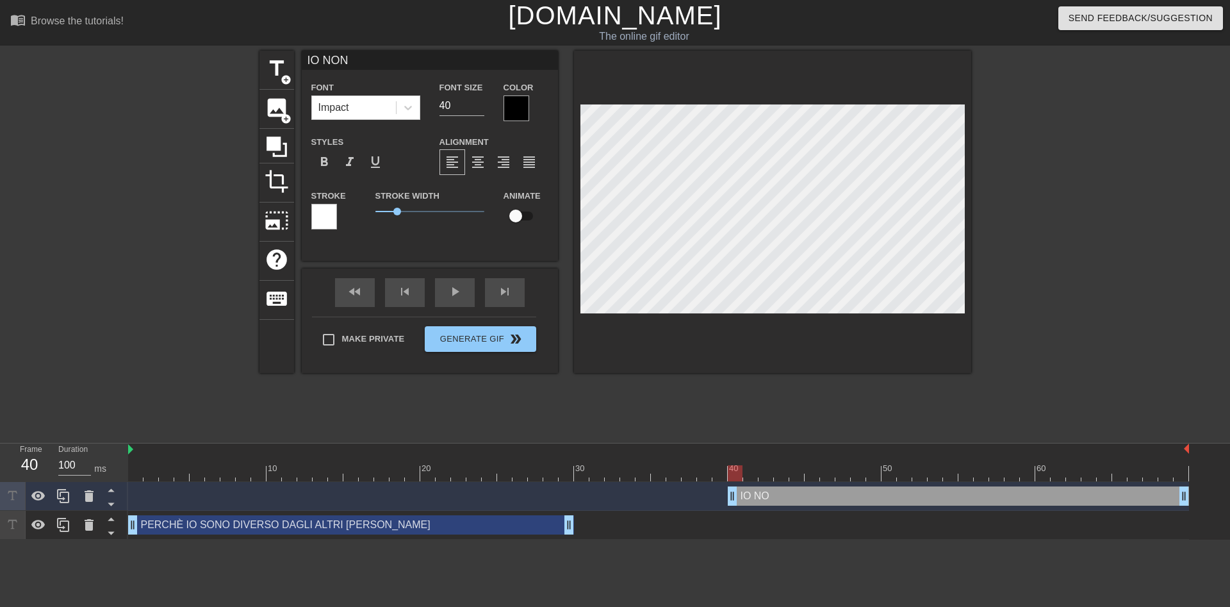
type textarea "IO NON"
type input "IO NON N"
type textarea "IO NON N"
type input "IO NON NA"
type textarea "IO NON NA"
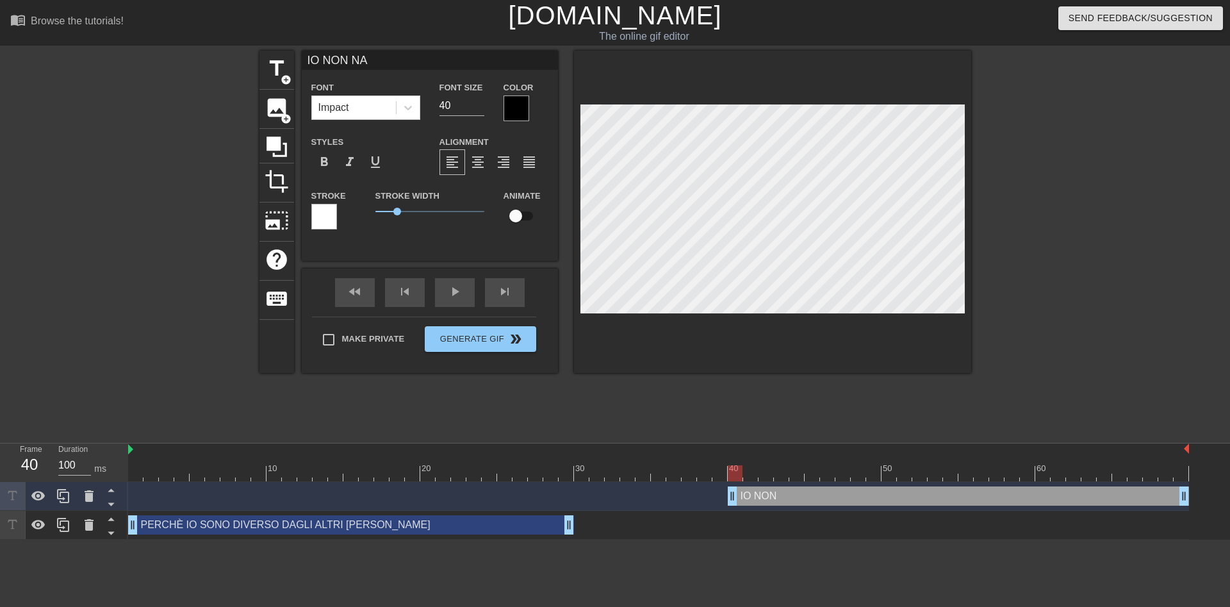
type input "IO NON NAL"
type textarea "IO NON NAL"
type input "IO NON NALL"
type textarea "IO NON NALL"
type input "IO NON NALLO"
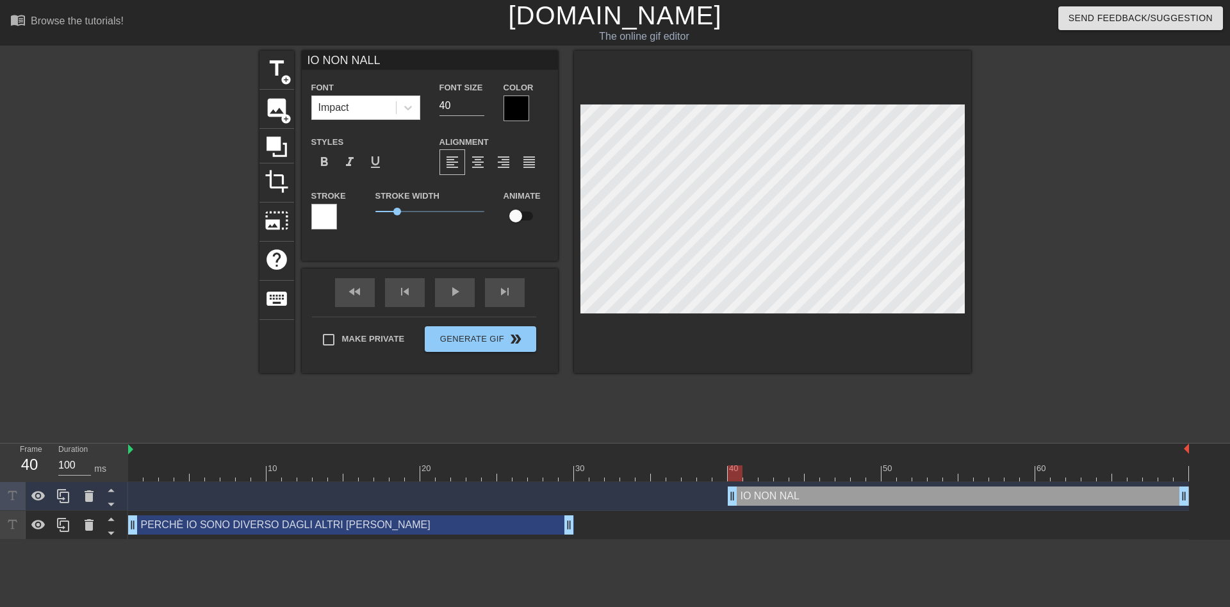
type textarea "IO NON NALLO"
type input "IO NON NALLO"
type textarea "IO NON NALLO"
type input "IO NON NALLO"
type textarea "IO NON NALLO"
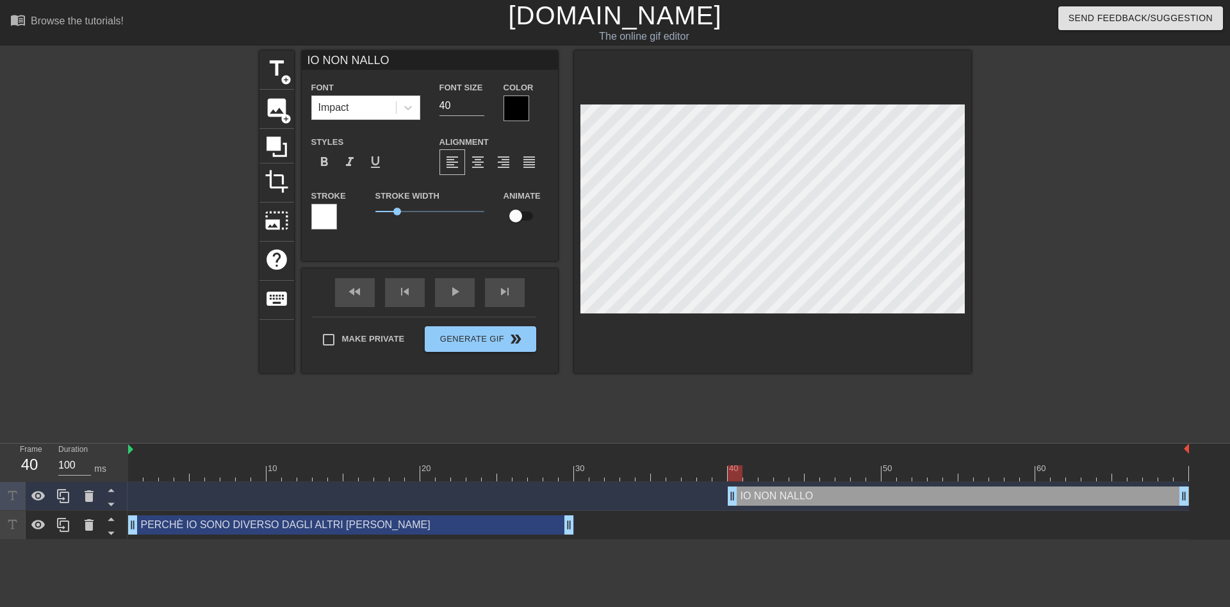
type input "IO NON NALL"
type textarea "IO NON NALL"
type input "IO NON NAL"
type textarea "IO NON NAL"
type input "IO NON NA"
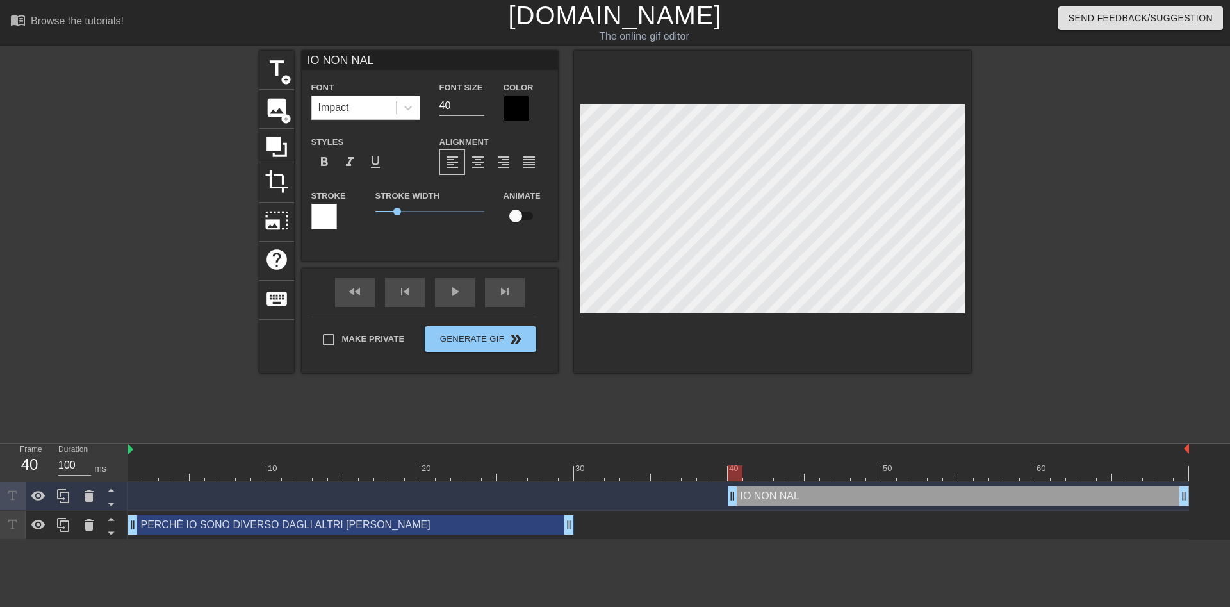
type textarea "IO NON NA"
type input "IO NON N"
type textarea "IO NON N"
type input "IO NON"
type textarea "IO NON"
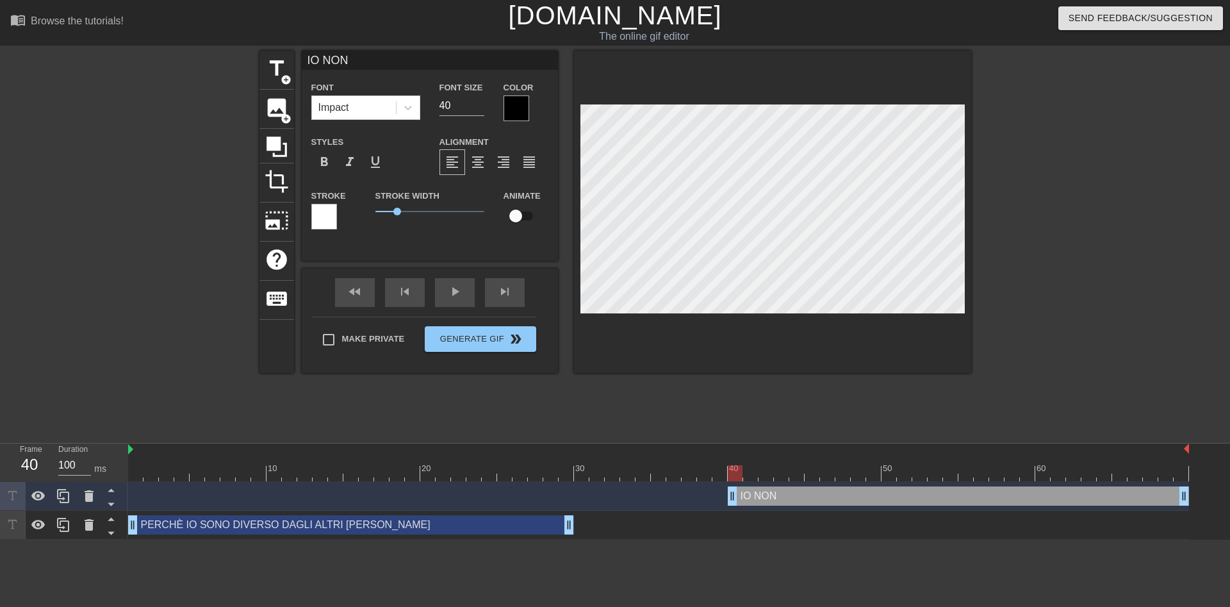
type input "IO NON B"
type textarea "IO NON B"
type input "IO NON BA"
type textarea "IO NON BA"
type input "IO NON [MEDICAL_DATA]"
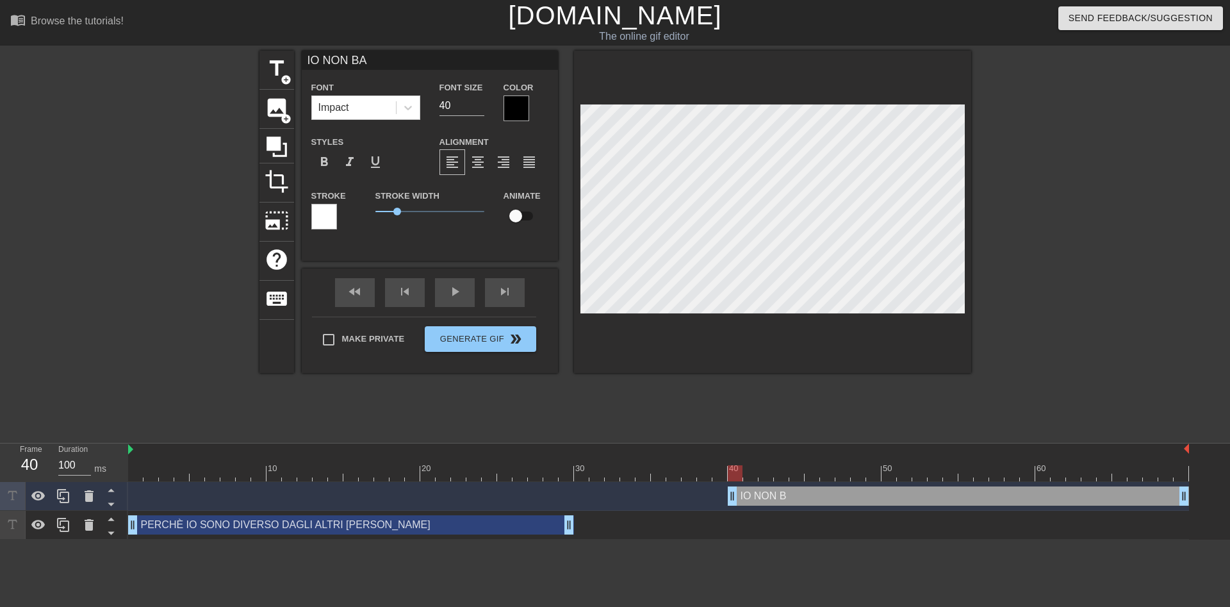
type textarea "IO NON [MEDICAL_DATA]"
type input "IO NON BALL"
type textarea "IO NON BALL"
type input "IO NON BALLO"
type textarea "IO NON BALLO"
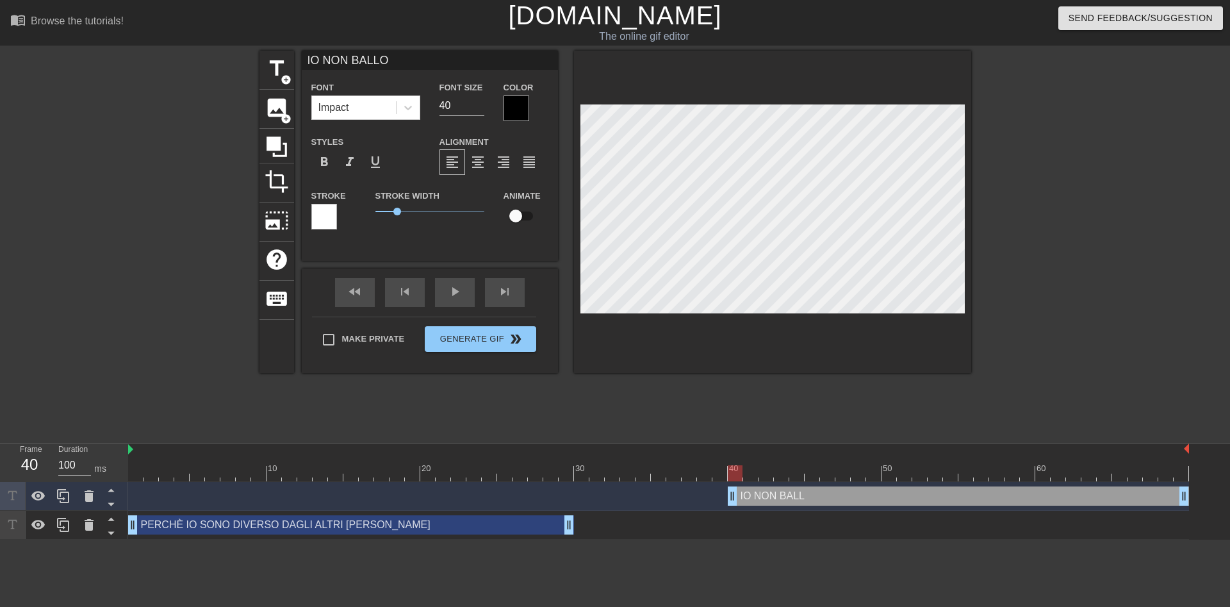
type input "IO NON BALLO"
type textarea "IO NON BALLO"
type input "IO NON BALLO C"
type textarea "IO NON BALLO C"
type input "IO NON BALLO CO"
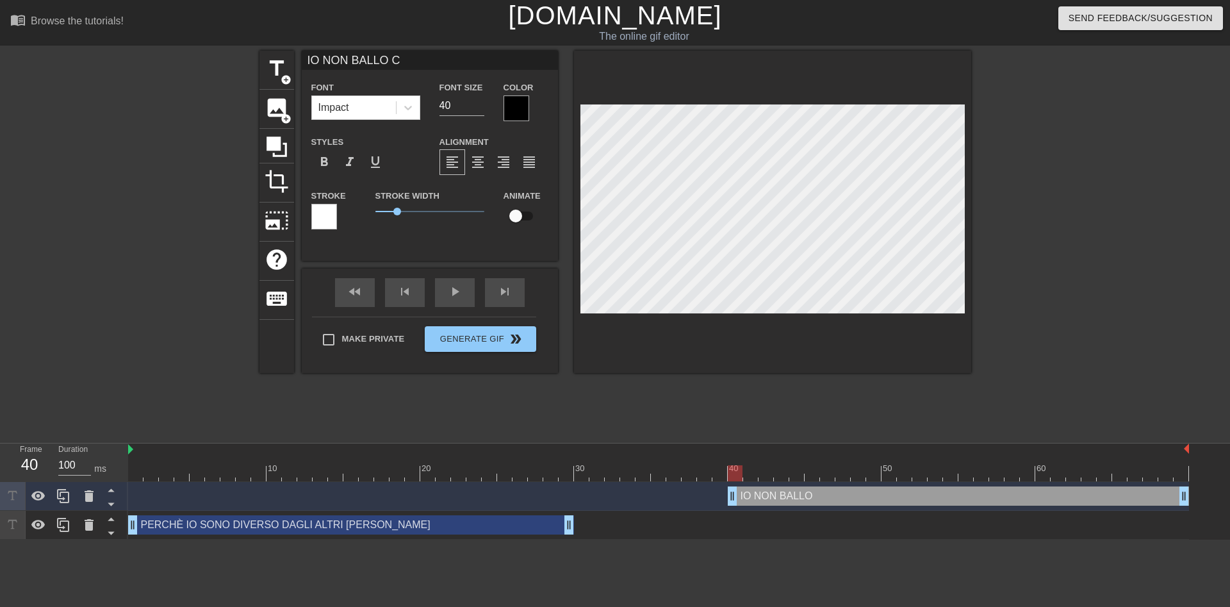
type textarea "IO NON BALLO CO"
type input "IO NON BALLO COI"
type textarea "IO NON BALLO COI"
type input "IO NON BALLO COI"
type textarea "IO NON BALLO COI"
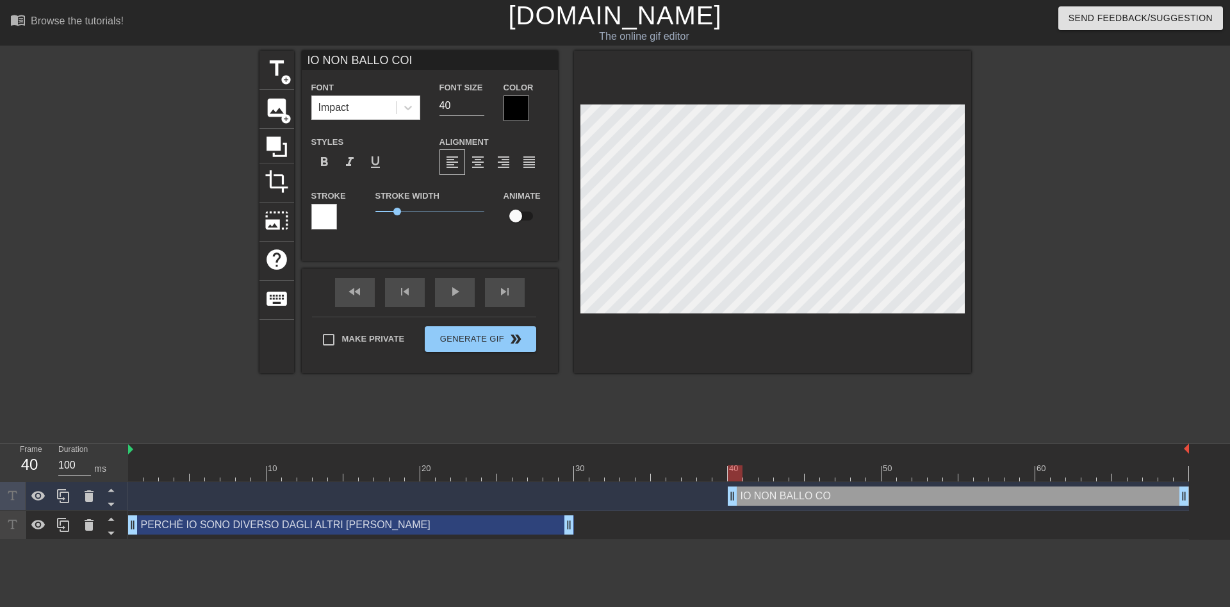
type input "IO NON BALLO COI L"
type textarea "IO NON BALLO COI L"
type input "IO NON BALLO COI LU"
type textarea "IO NON BALLO COI LU"
type input "IO NON BALLO COI LUP"
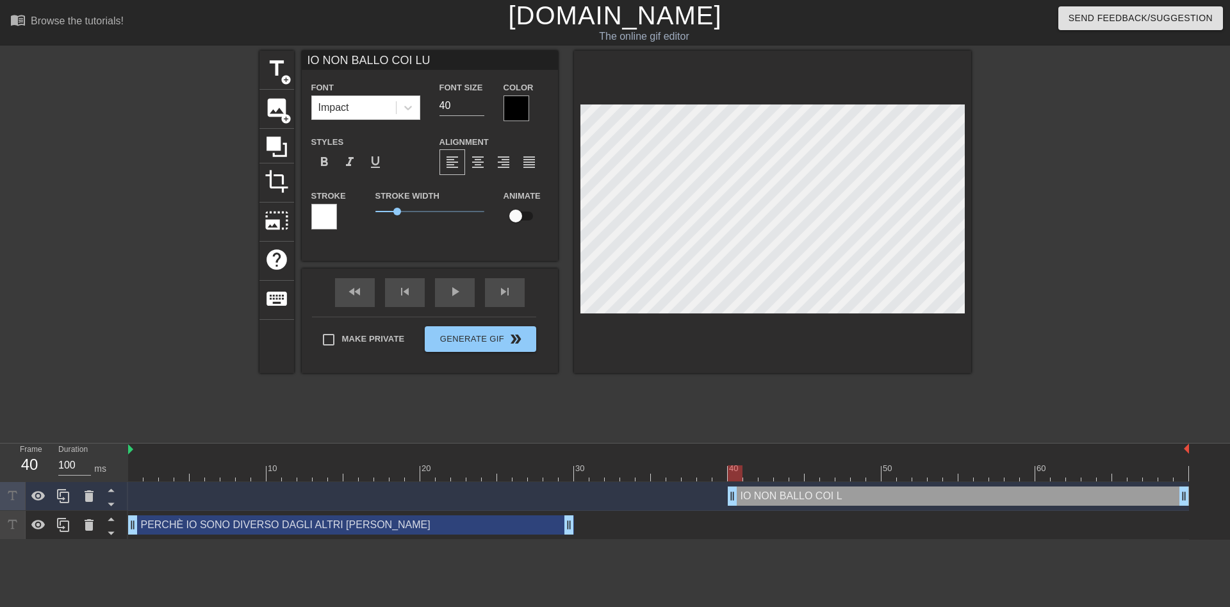
type textarea "IO NON BALLO COI LUP"
type input "IO NON BALLO COI LUPI"
type textarea "IO NON BALLO COI LUPI"
click at [1213, 197] on div "title add_circle image add_circle crop photo_size_select_large help keyboard IO…" at bounding box center [615, 243] width 1230 height 385
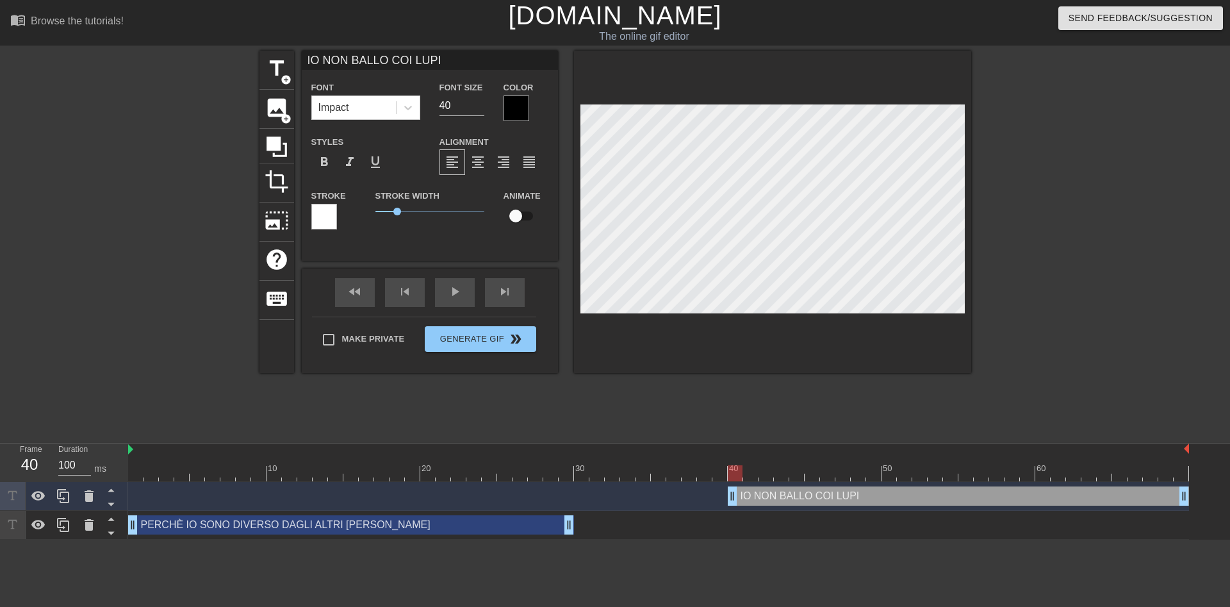
click at [507, 103] on div at bounding box center [517, 108] width 26 height 26
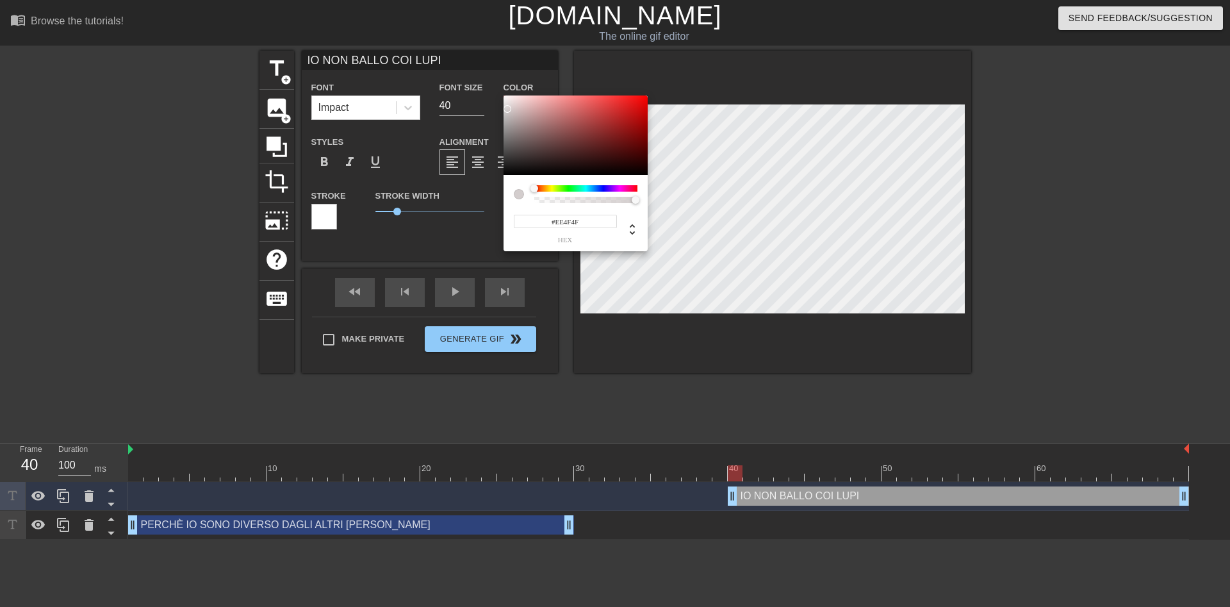
type input "#FFFFFF"
drag, startPoint x: 508, startPoint y: 109, endPoint x: 394, endPoint y: -1, distance: 158.2
click at [504, 95] on div at bounding box center [576, 134] width 144 height 79
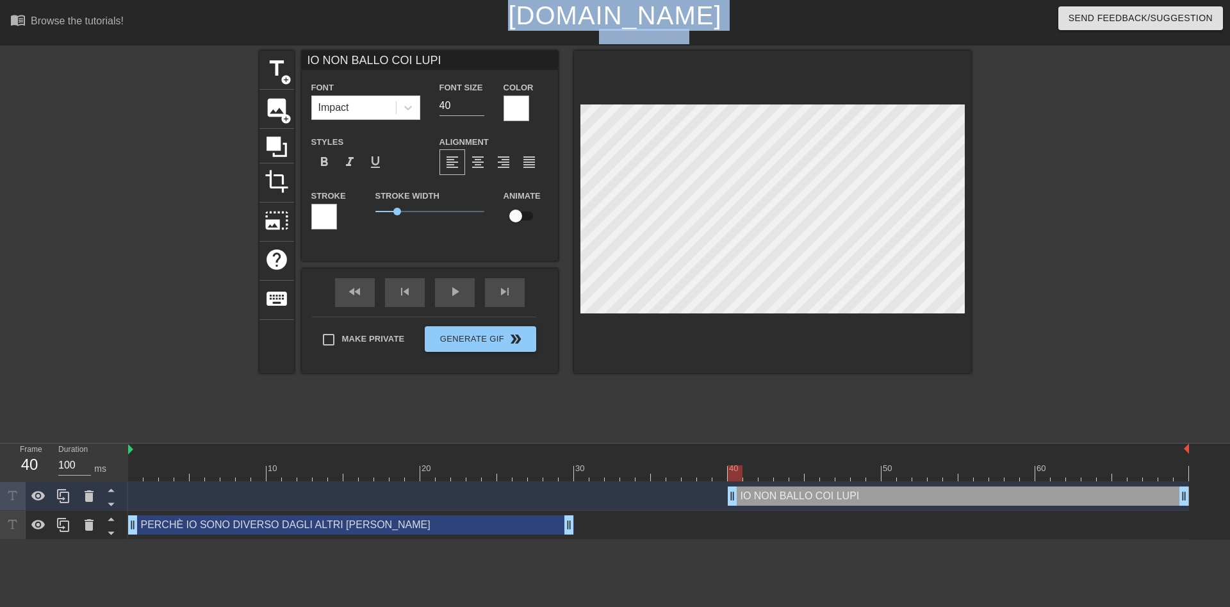
click at [319, 218] on div at bounding box center [324, 217] width 26 height 26
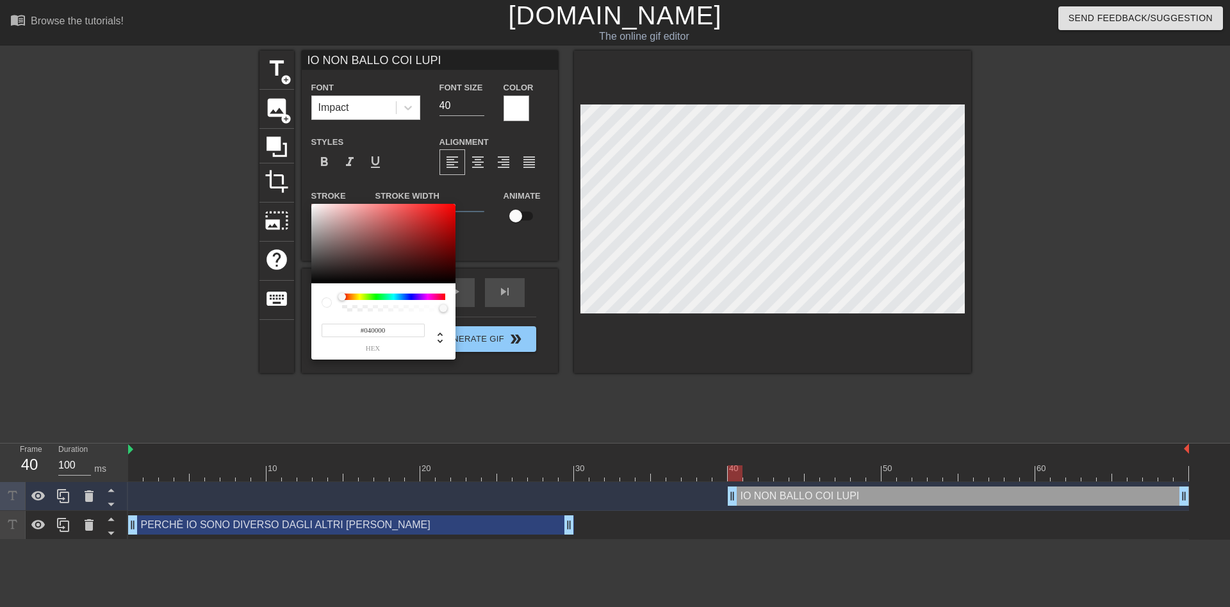
type input "#000000"
drag, startPoint x: 406, startPoint y: 249, endPoint x: 522, endPoint y: 316, distance: 133.5
click at [456, 283] on div at bounding box center [383, 243] width 144 height 79
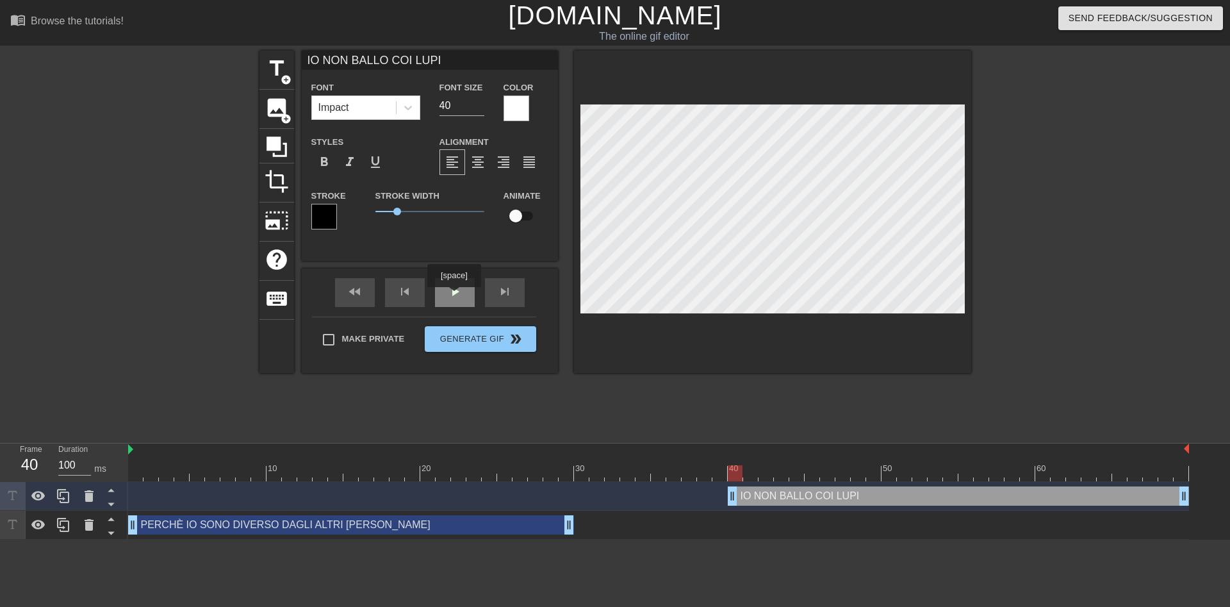
click at [455, 295] on div "play_arrow" at bounding box center [455, 292] width 40 height 29
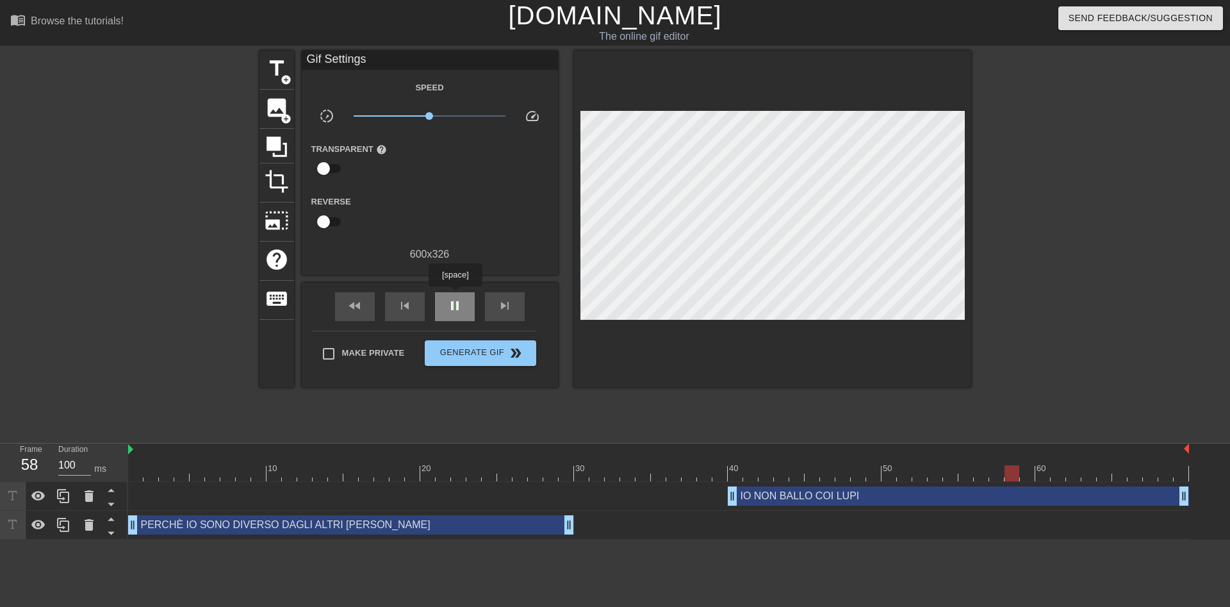
click at [455, 295] on div "pause" at bounding box center [455, 306] width 40 height 29
drag, startPoint x: 1187, startPoint y: 492, endPoint x: 1042, endPoint y: 474, distance: 145.9
click at [1042, 474] on div "10 20 30 40 50 60 IO NON BALLO COI LUPI drag_handle drag_handle PERCHÈ IO SONO …" at bounding box center [679, 491] width 1102 height 96
click at [445, 299] on div "play_arrow" at bounding box center [455, 306] width 40 height 29
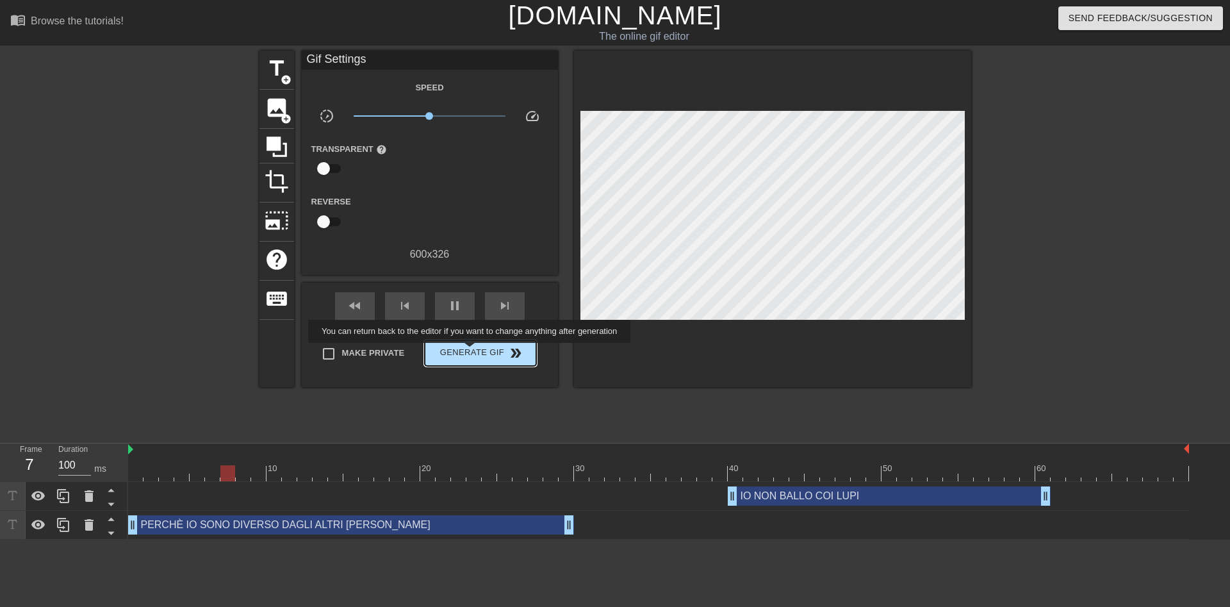
click at [471, 352] on span "Generate Gif double_arrow" at bounding box center [480, 352] width 101 height 15
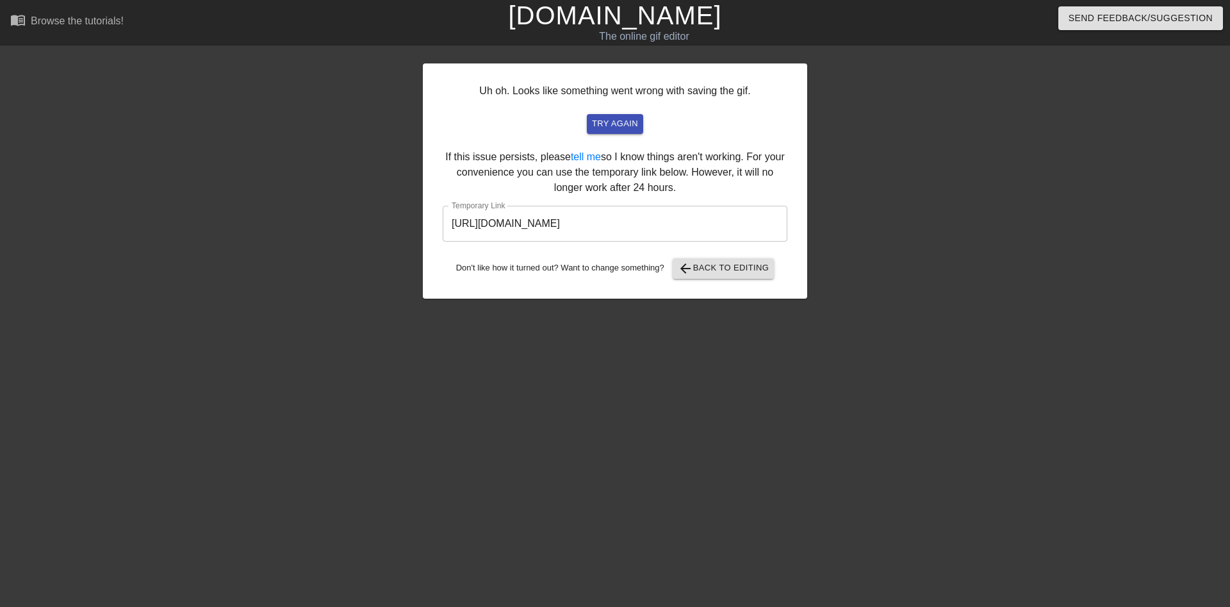
click at [582, 222] on input "[URL][DOMAIN_NAME]" at bounding box center [615, 224] width 345 height 36
